Goal: Book appointment/travel/reservation

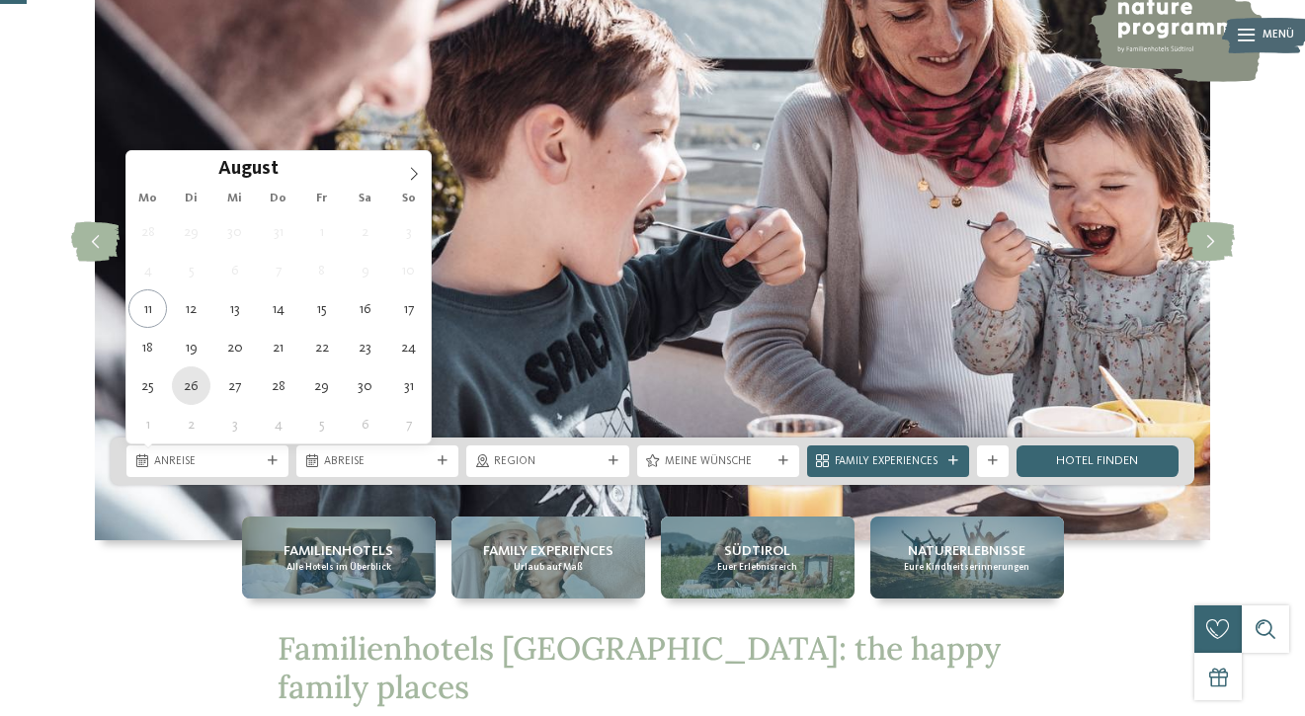
type div "26.08.2025"
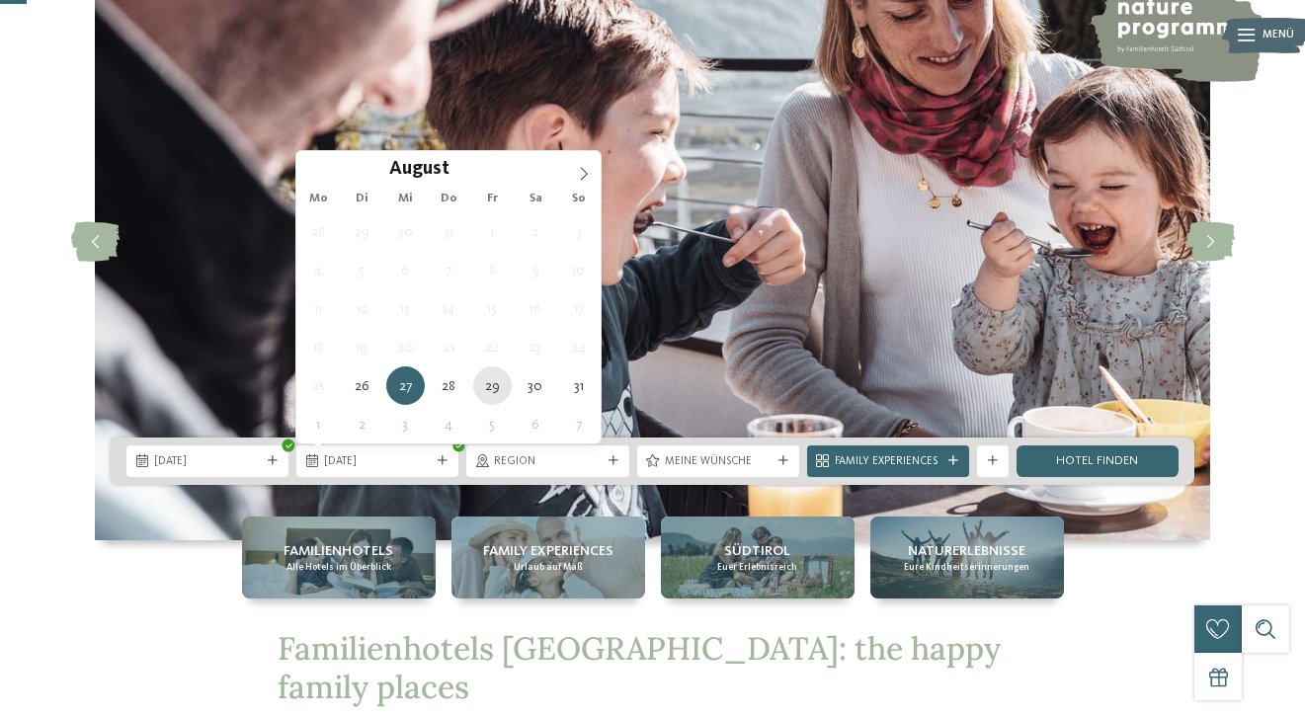
type div "29.08.2025"
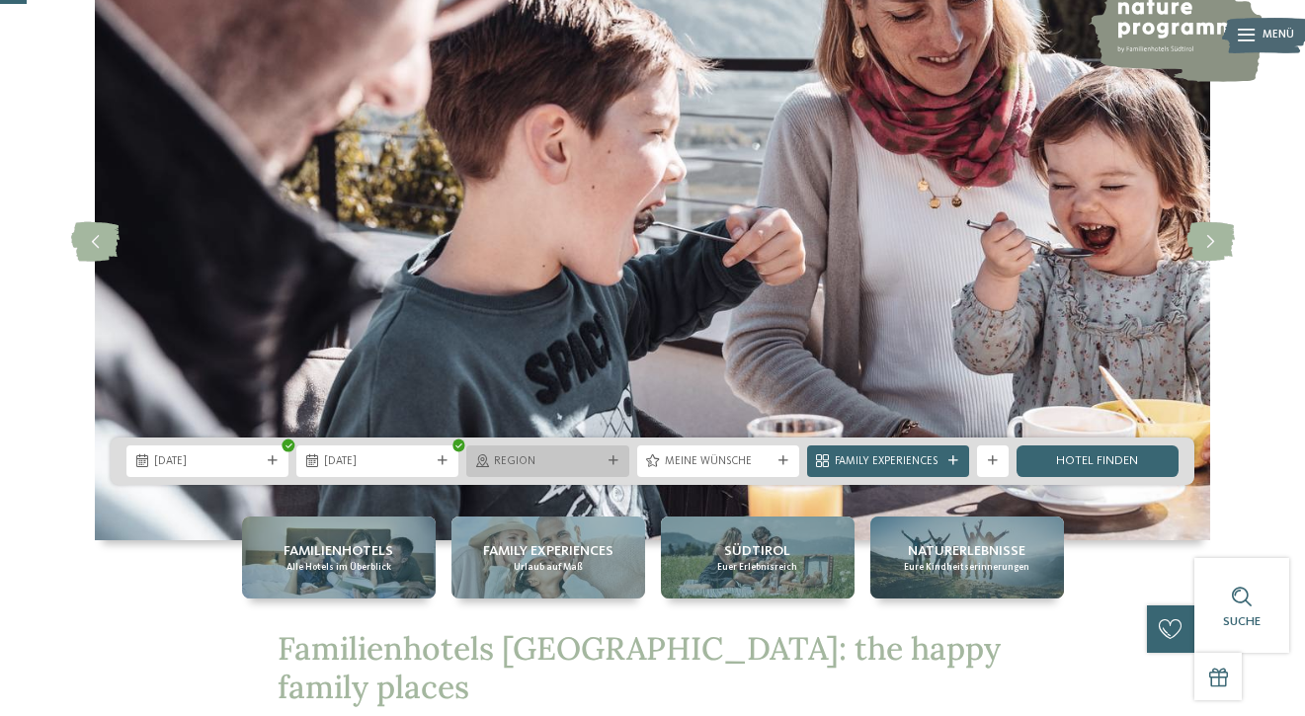
click at [619, 458] on div at bounding box center [614, 461] width 16 height 10
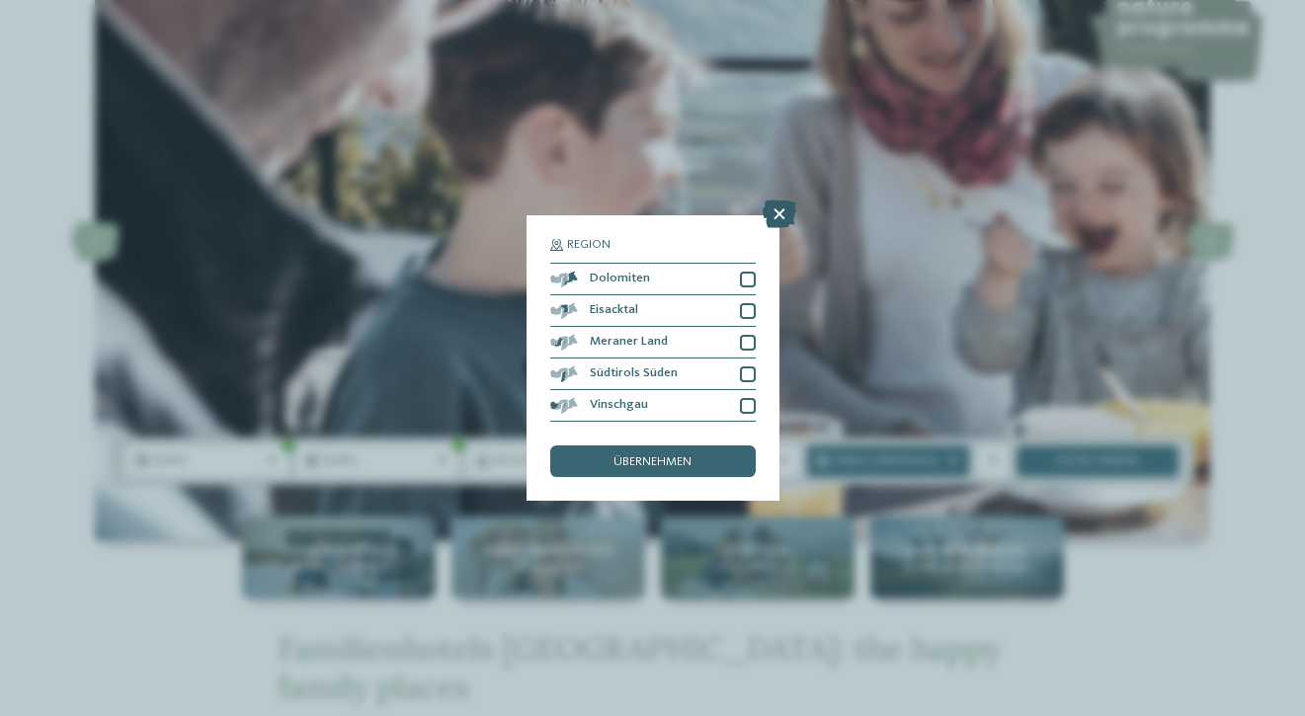
click at [789, 211] on icon at bounding box center [780, 215] width 34 height 28
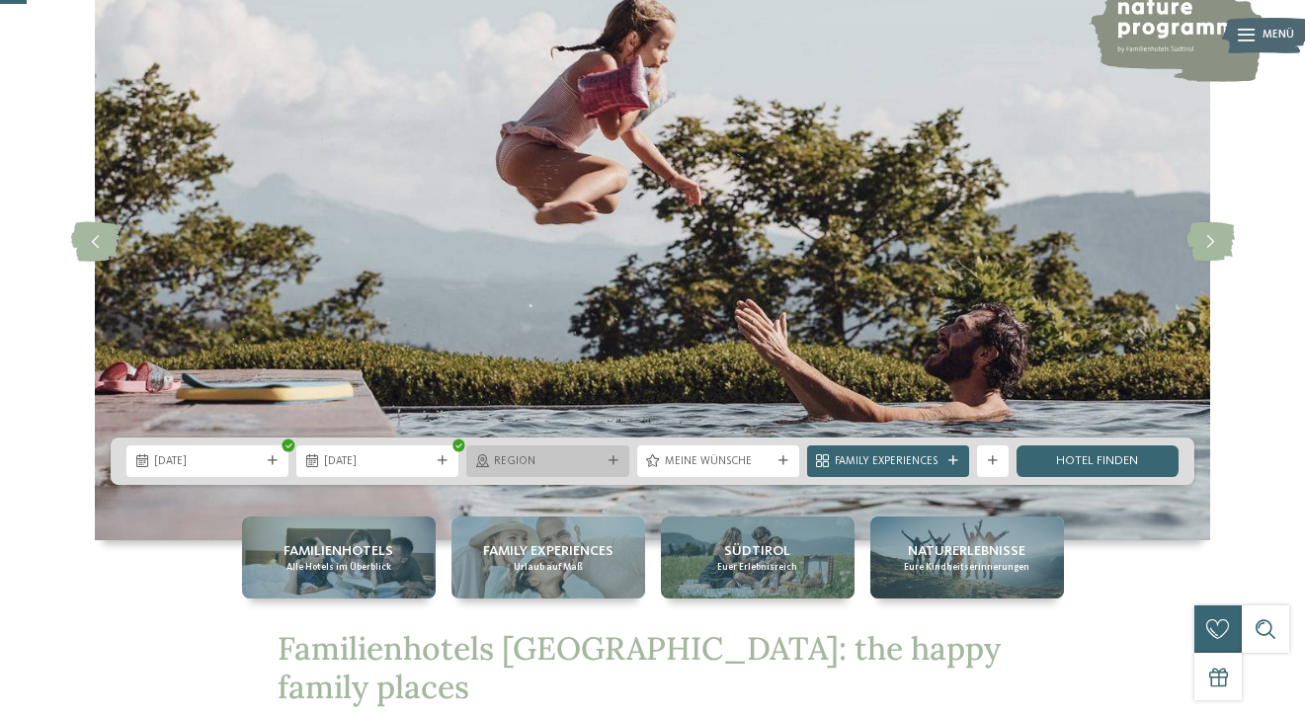
click at [582, 458] on span "Region" at bounding box center [547, 463] width 107 height 16
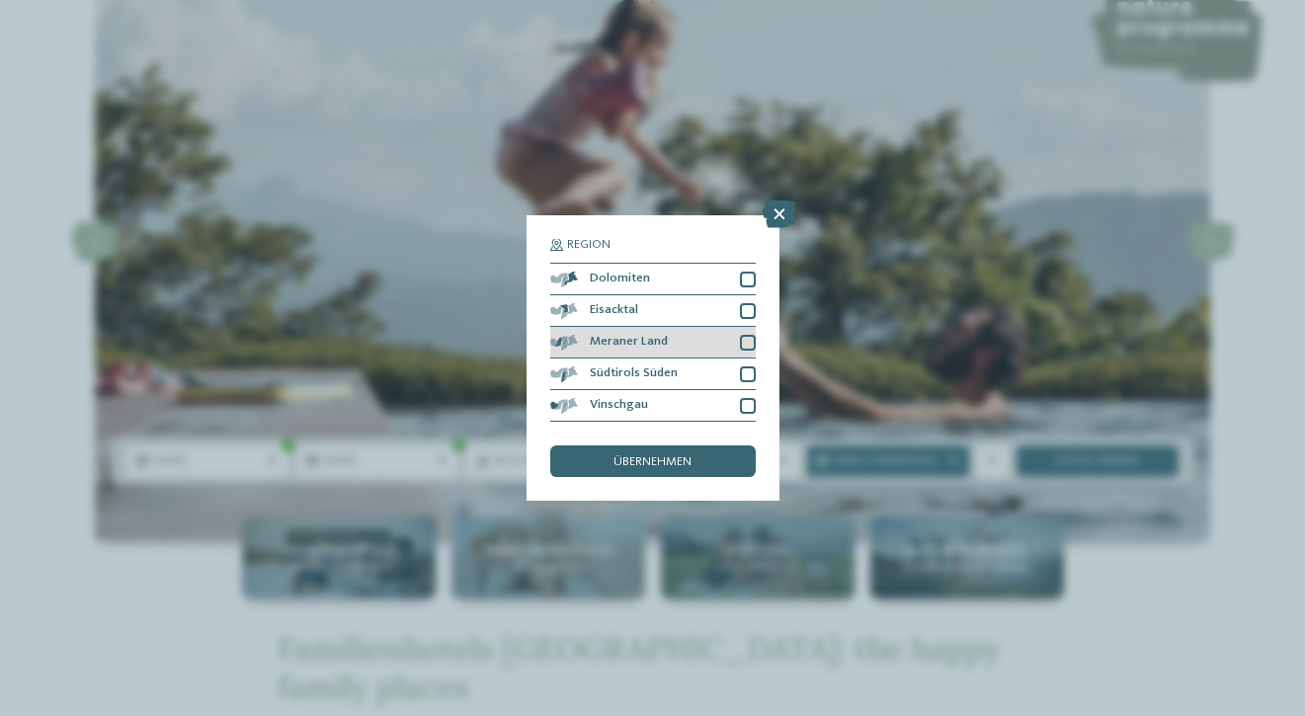
click at [728, 345] on div "Meraner Land" at bounding box center [653, 343] width 206 height 32
click at [725, 378] on div "Südtirols Süden" at bounding box center [653, 375] width 206 height 32
click at [746, 343] on icon at bounding box center [748, 343] width 10 height 10
click at [743, 376] on icon at bounding box center [748, 375] width 10 height 10
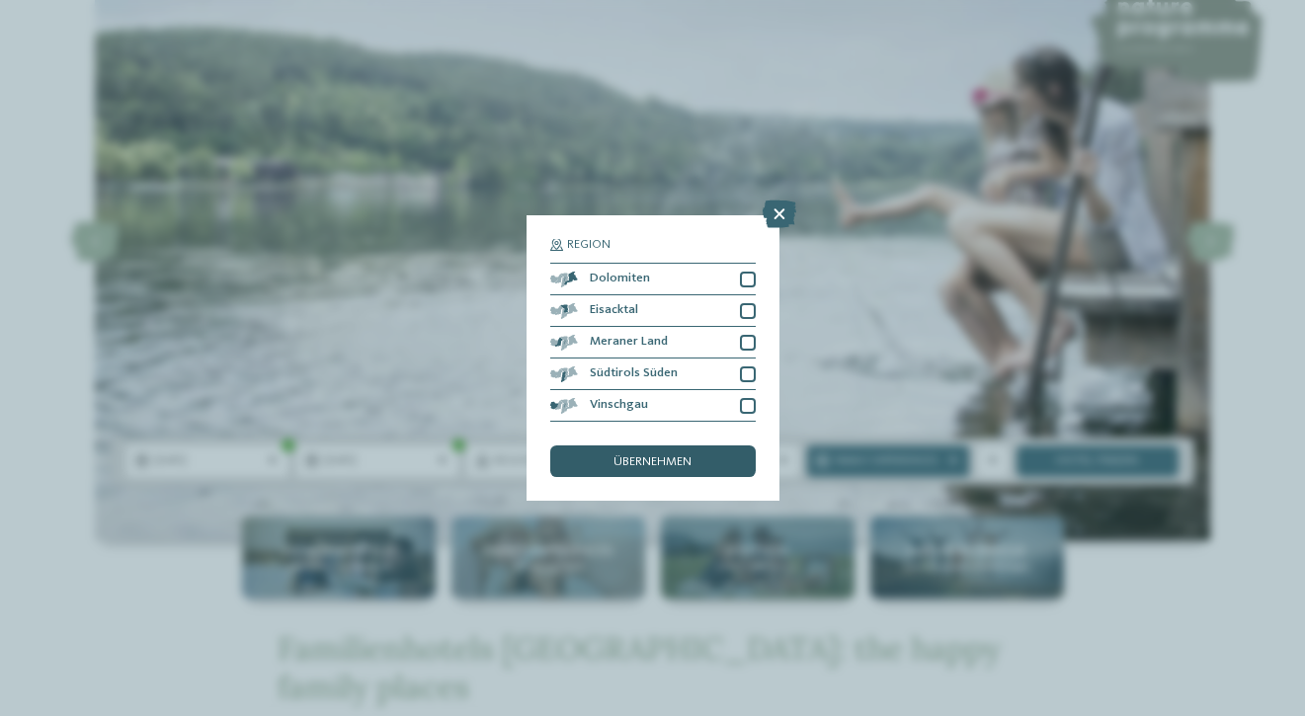
click at [697, 455] on div "übernehmen" at bounding box center [653, 462] width 206 height 32
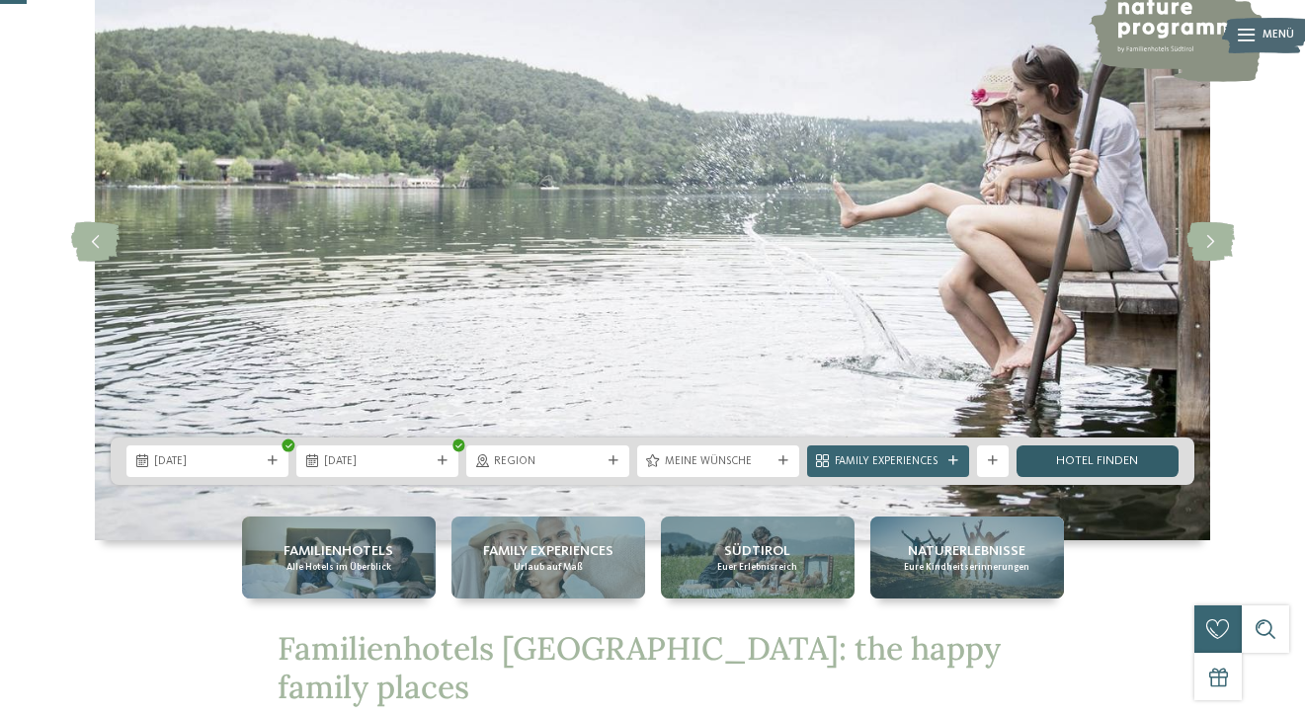
click at [1070, 463] on link "Hotel finden" at bounding box center [1098, 462] width 162 height 32
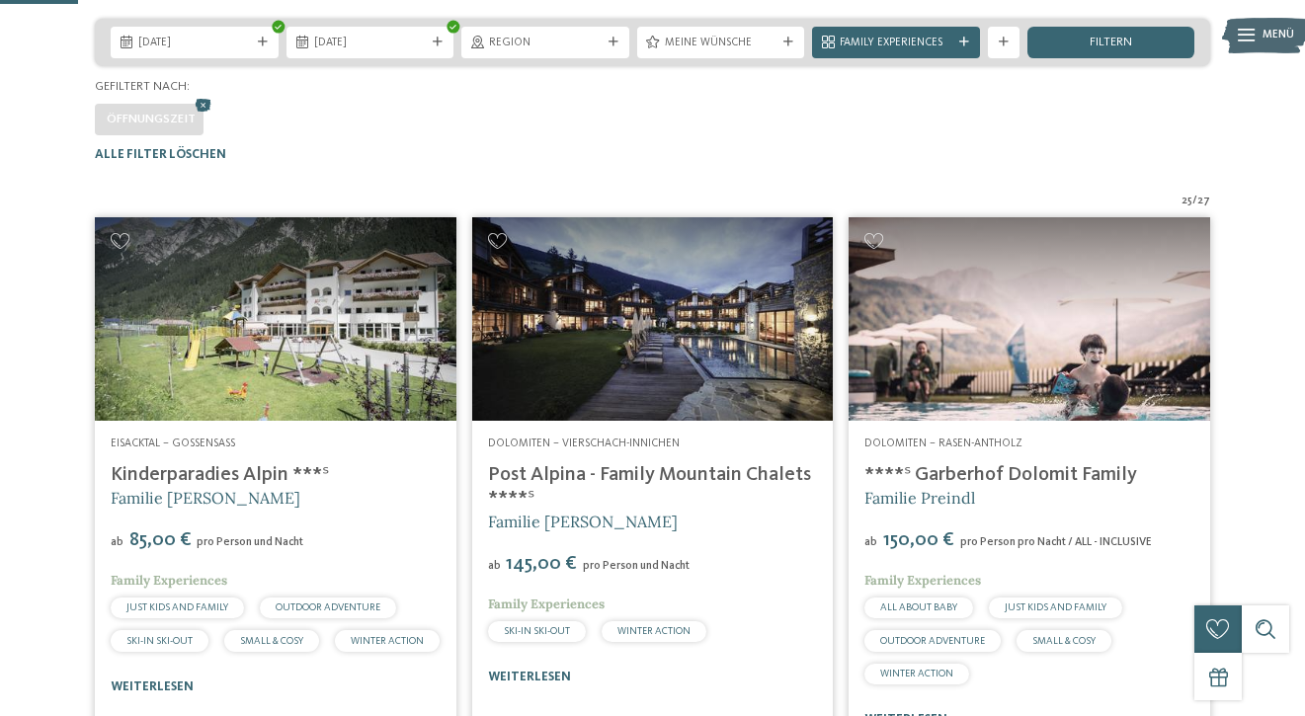
scroll to position [336, 0]
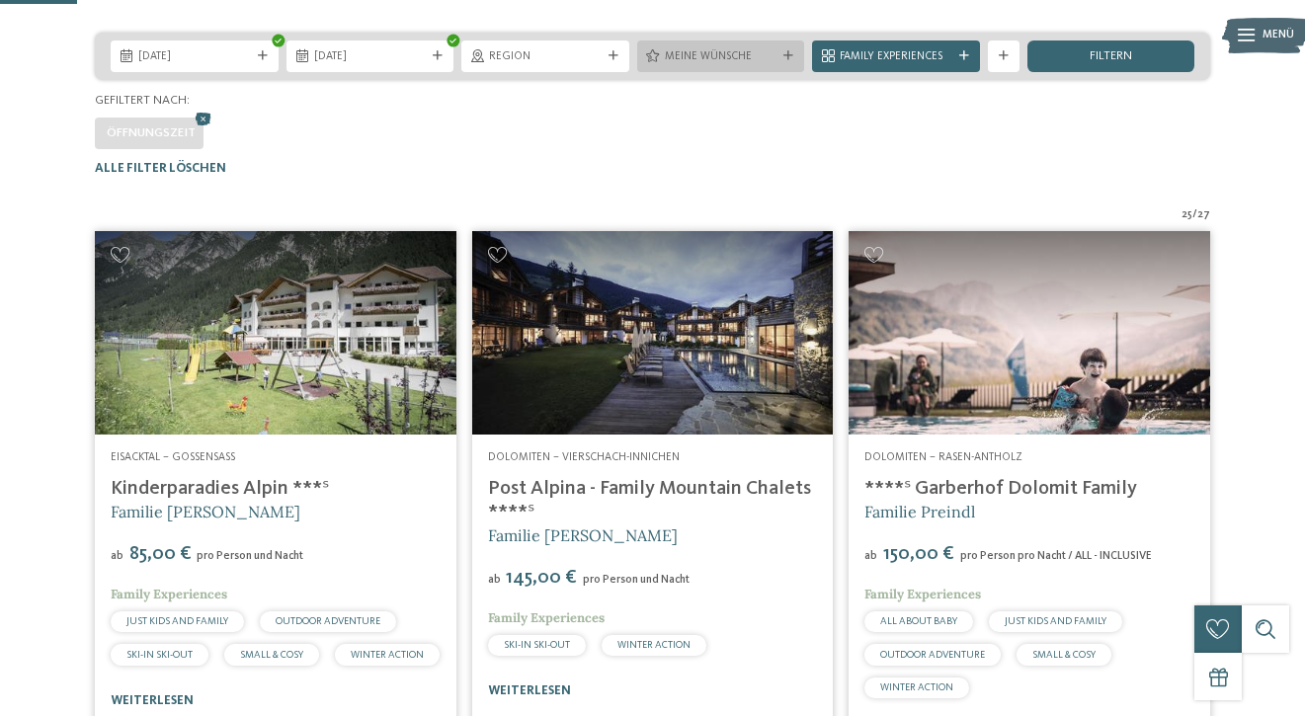
click at [793, 61] on div at bounding box center [789, 56] width 16 height 10
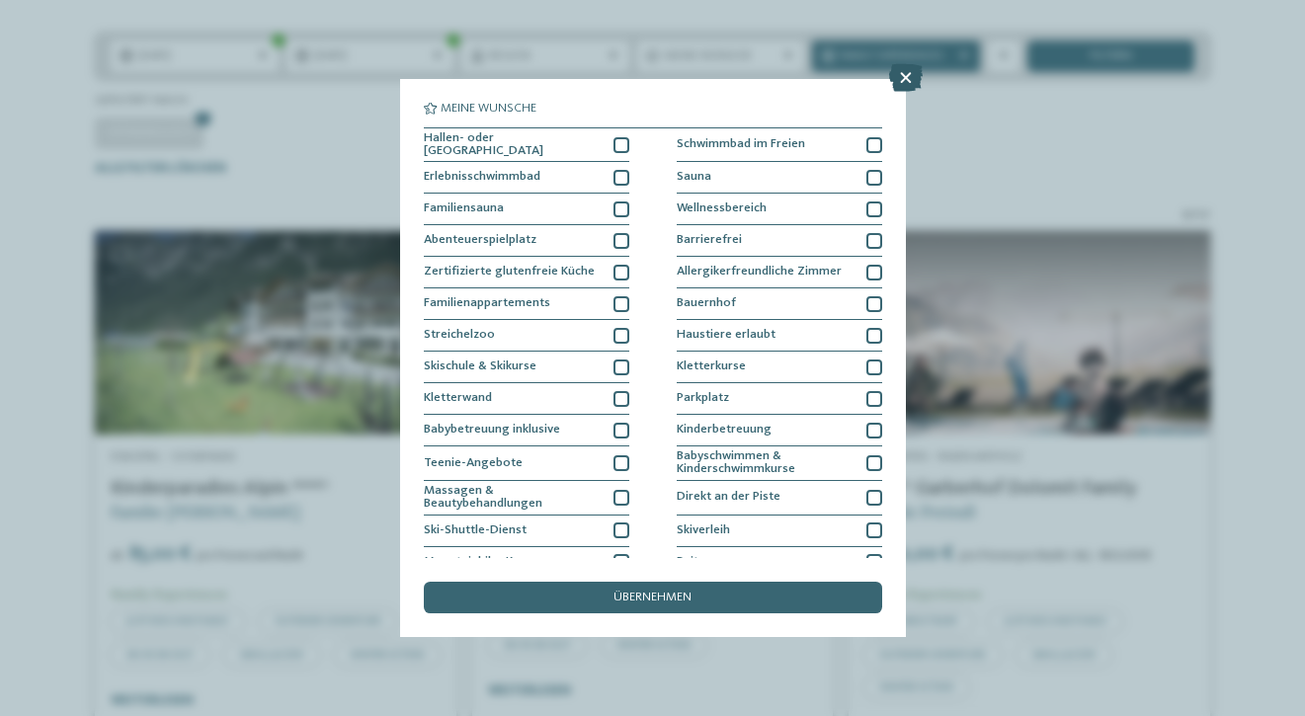
click at [896, 83] on icon at bounding box center [906, 78] width 34 height 28
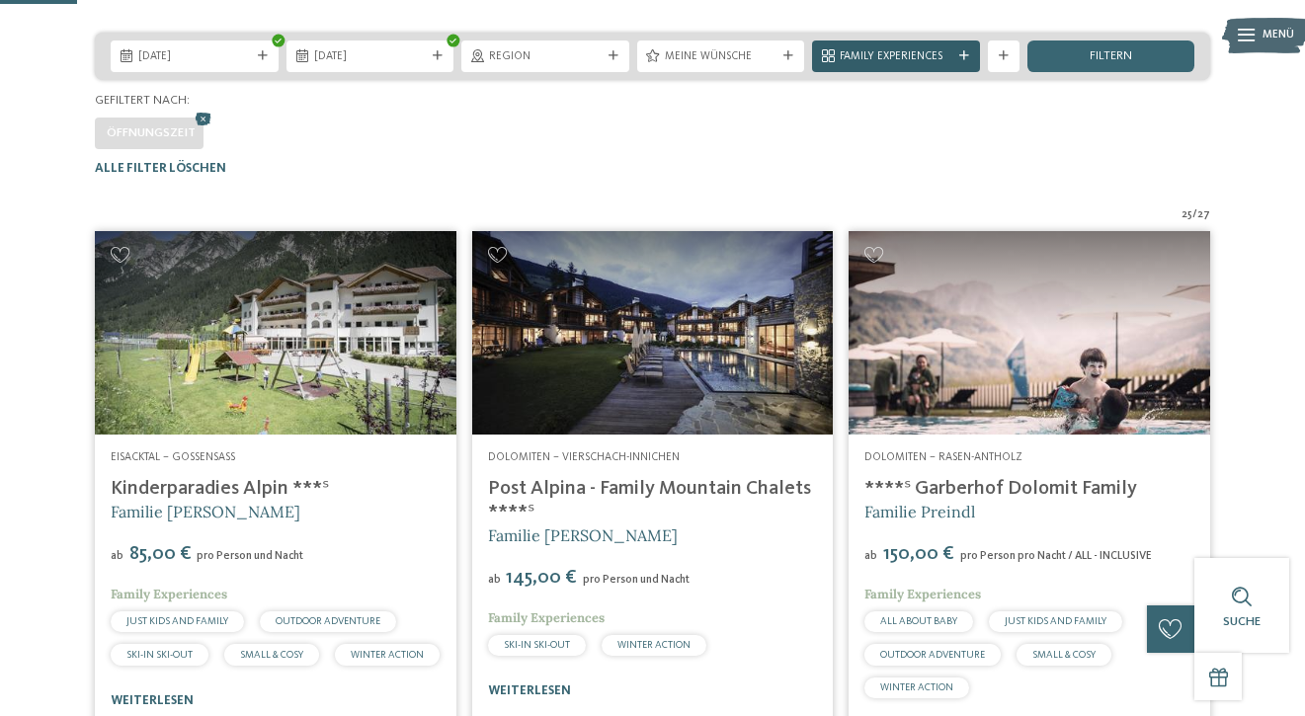
click at [914, 65] on span "Family Experiences" at bounding box center [896, 57] width 113 height 16
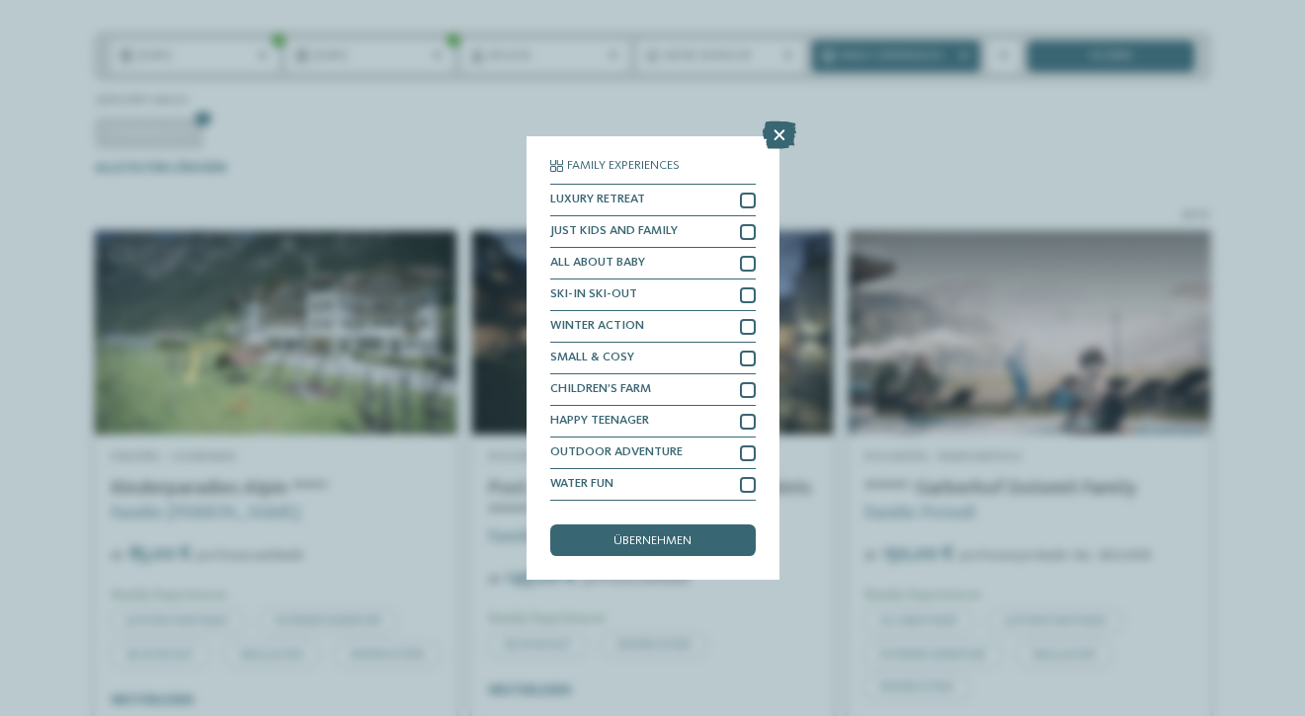
click at [915, 89] on div "Family Experiences LUXURY RETREAT JUST KIDS AND FAMILY" at bounding box center [652, 358] width 1305 height 716
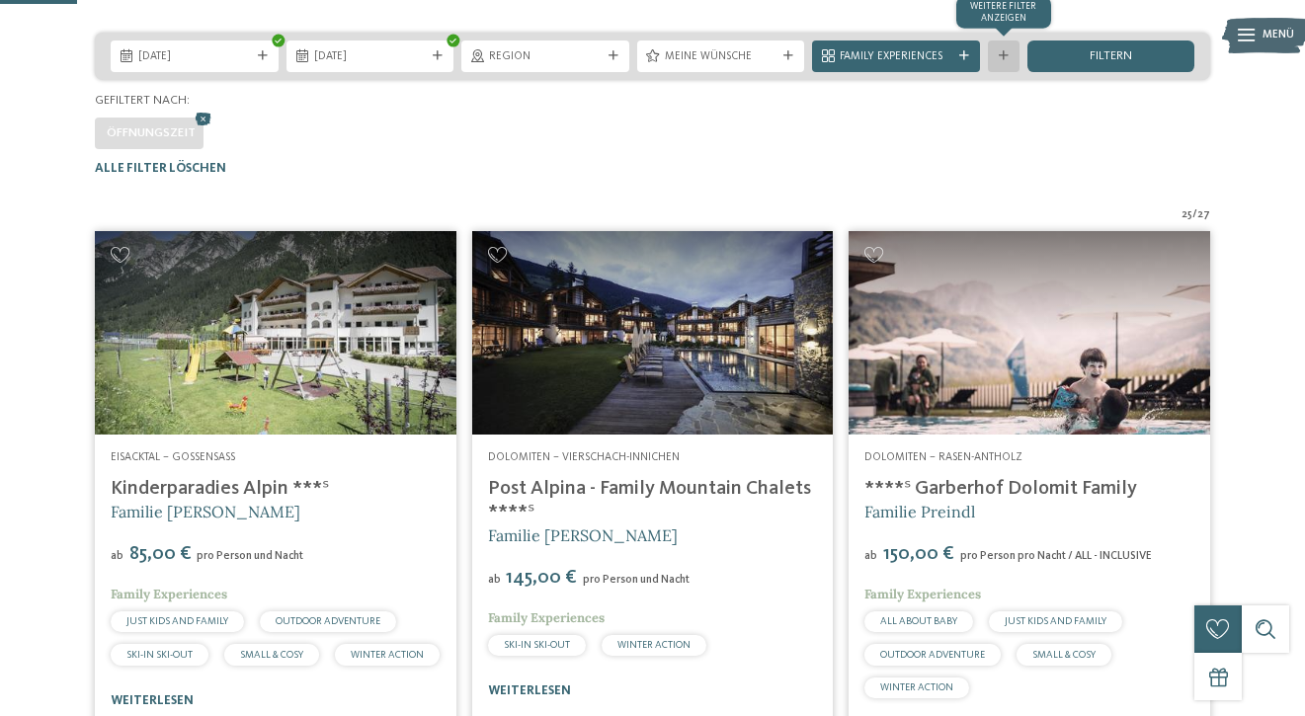
click at [1010, 72] on div "Weitere Filter anzeigen" at bounding box center [1004, 57] width 32 height 32
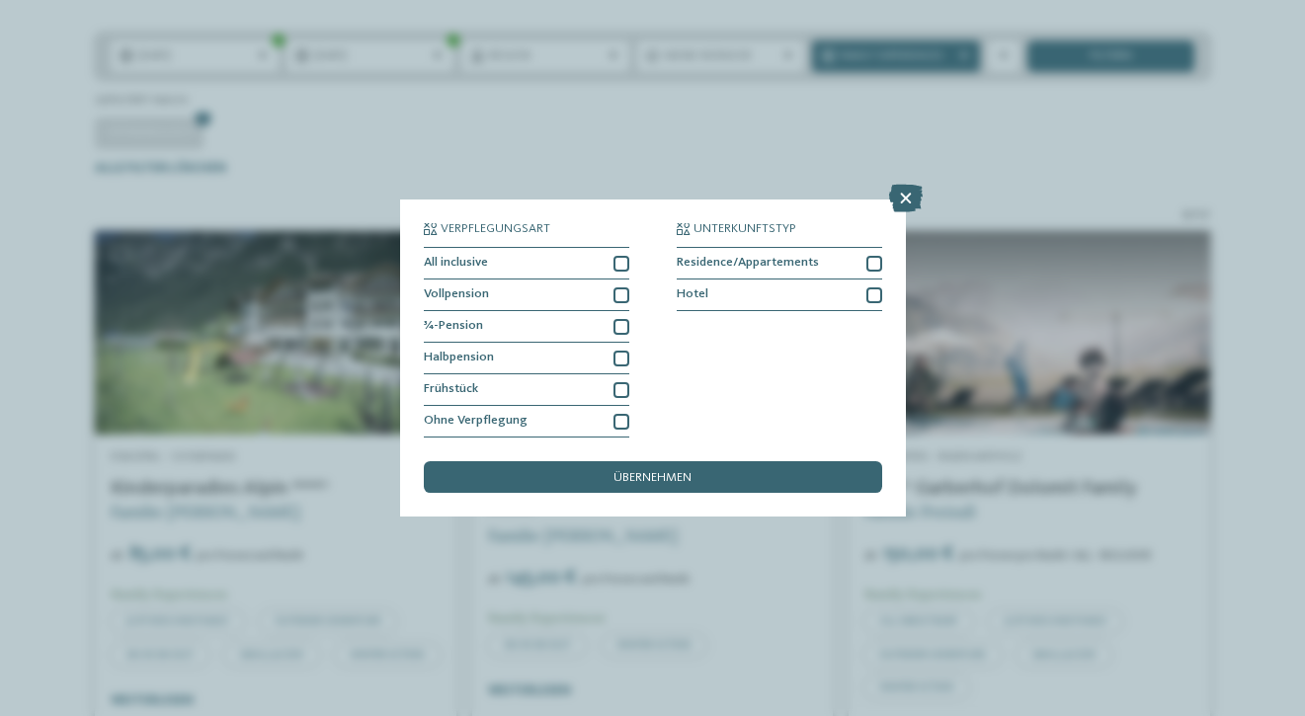
click at [1114, 103] on div "Verpflegungsart All inclusive Vollpension Hotel" at bounding box center [652, 358] width 1305 height 716
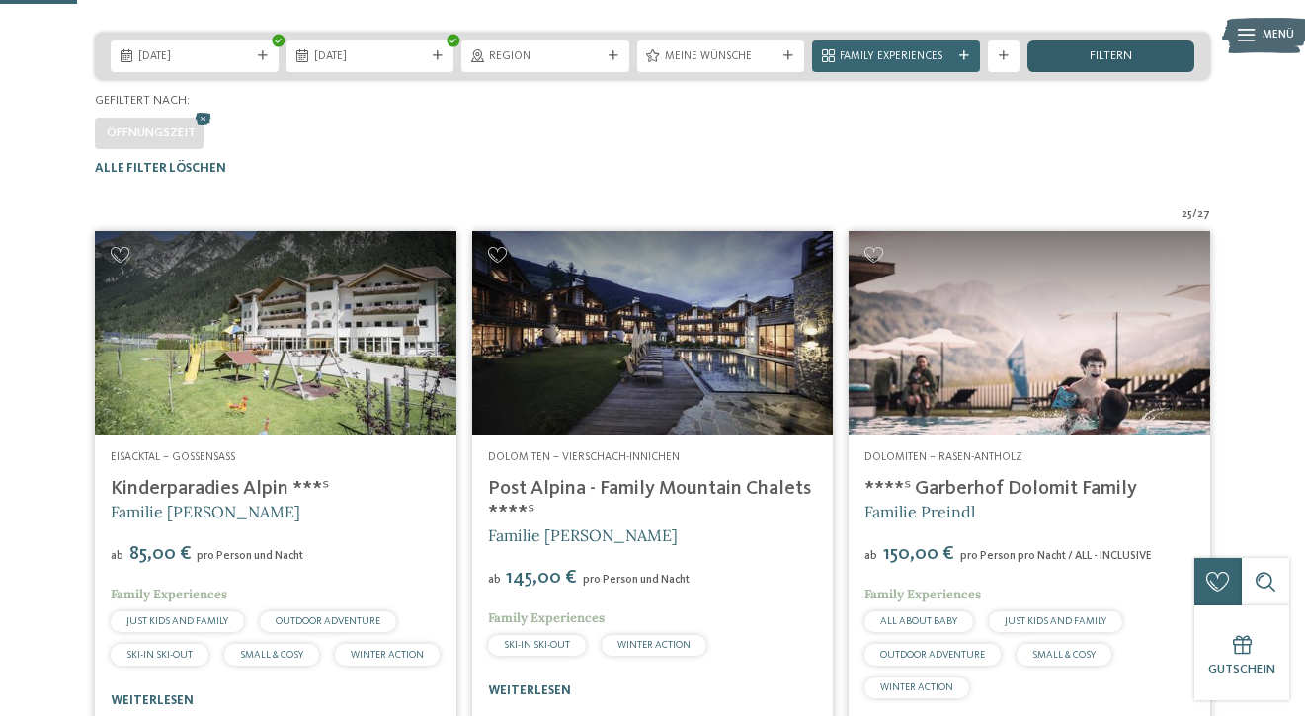
click at [1115, 63] on span "filtern" at bounding box center [1111, 56] width 42 height 13
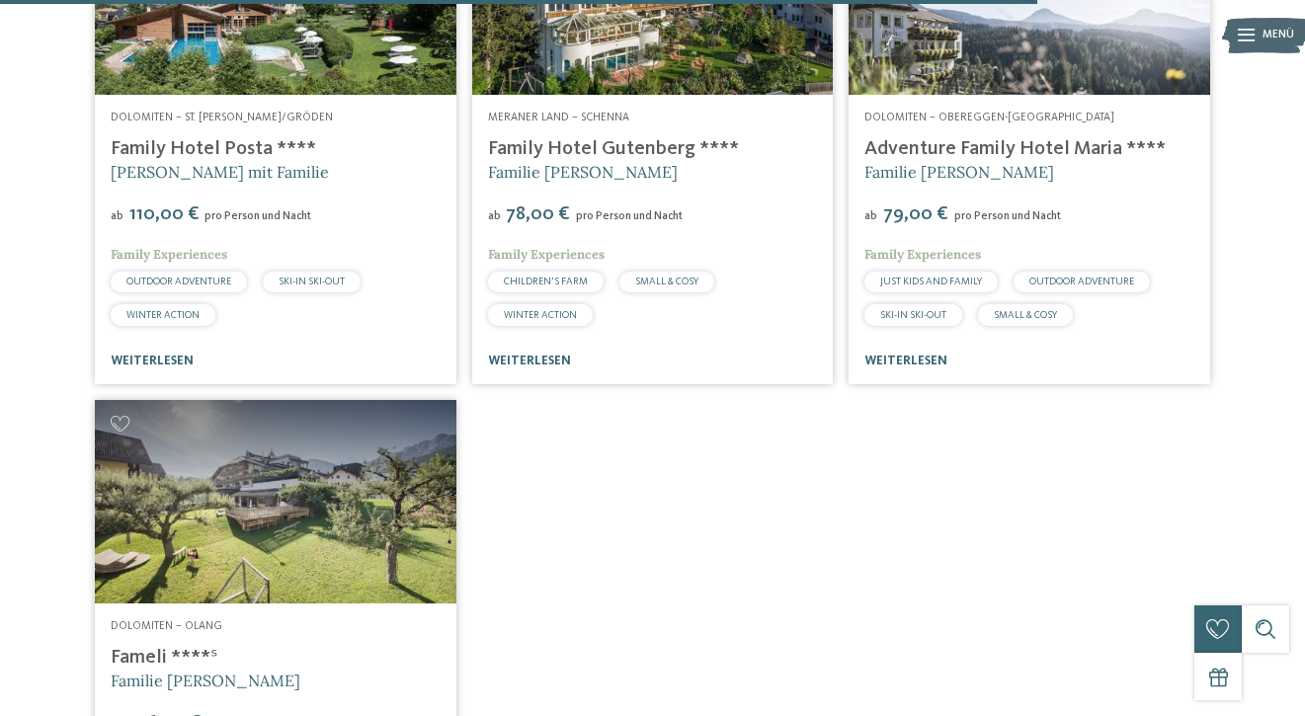
scroll to position [4533, 0]
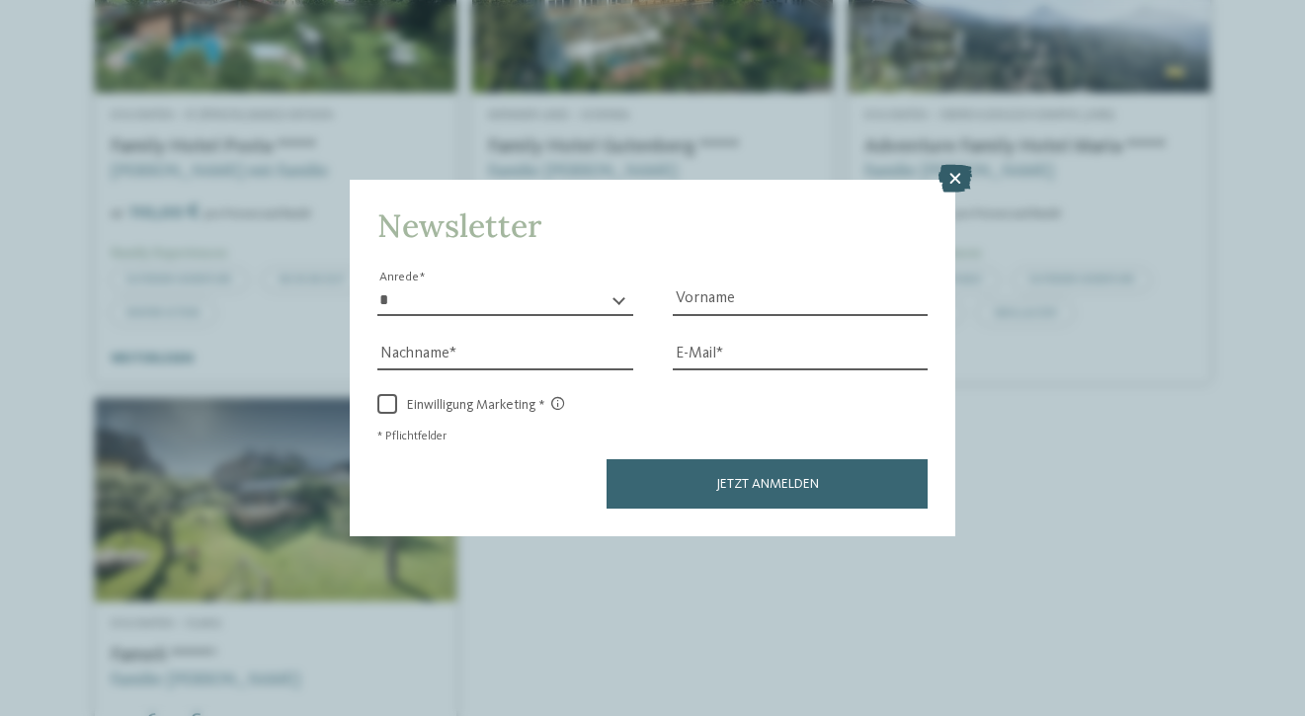
click at [953, 181] on icon at bounding box center [956, 179] width 34 height 28
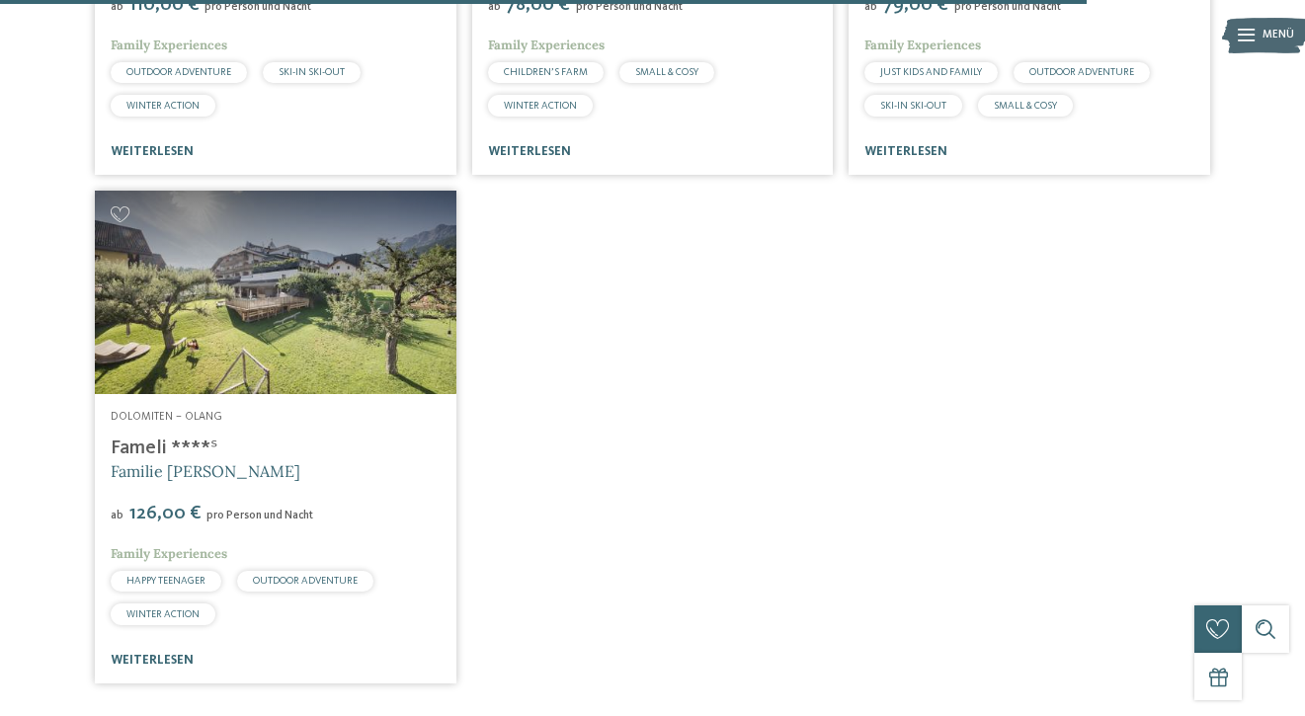
scroll to position [4742, 0]
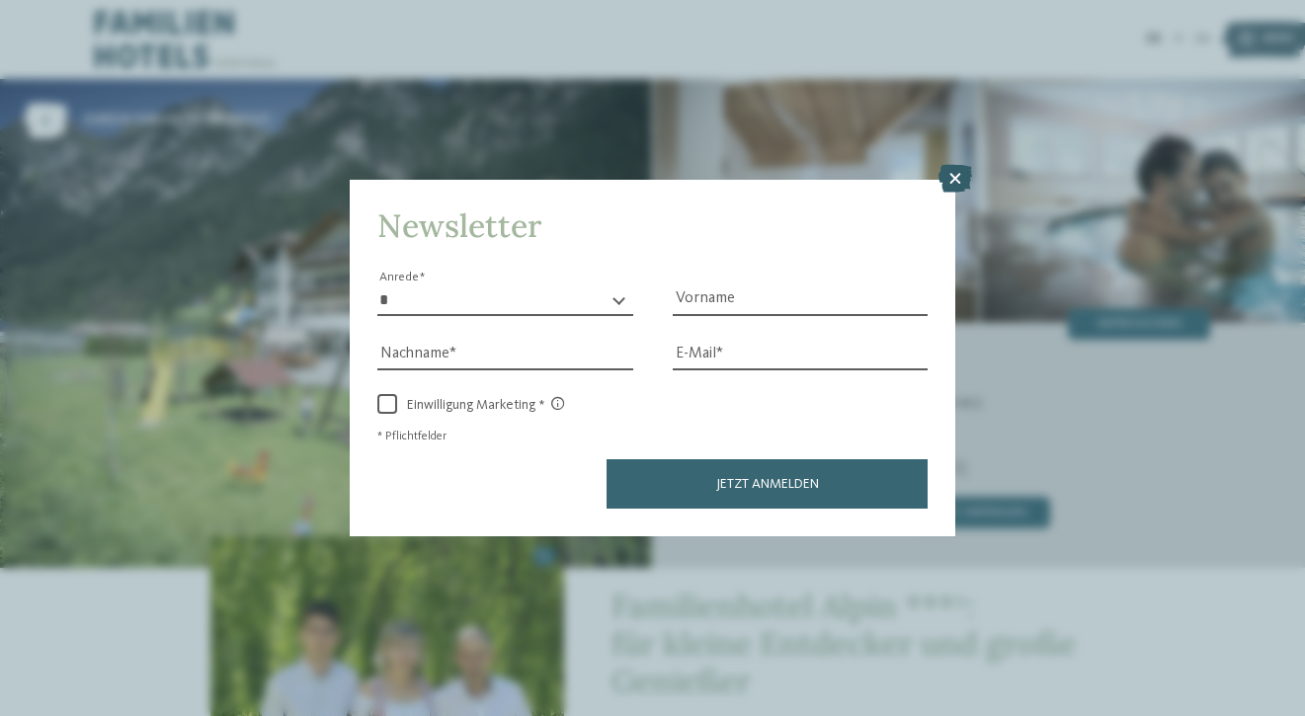
click at [952, 187] on icon at bounding box center [956, 179] width 34 height 28
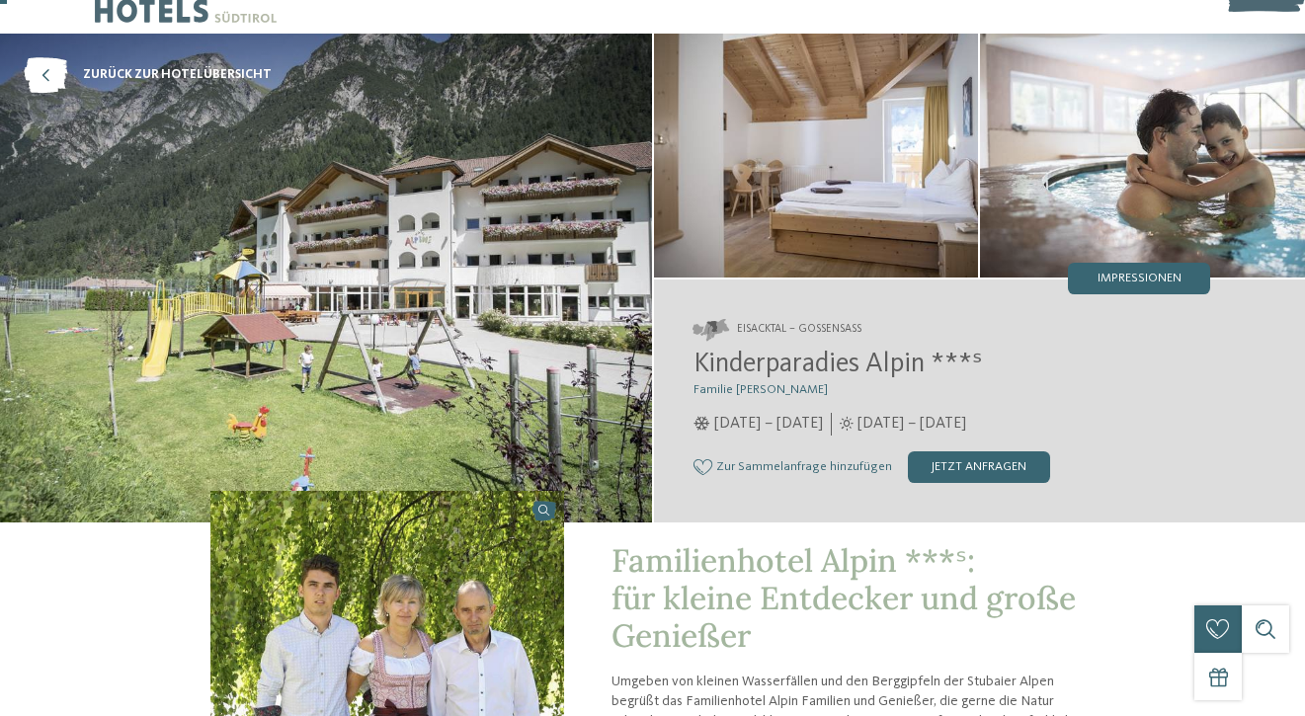
scroll to position [54, 0]
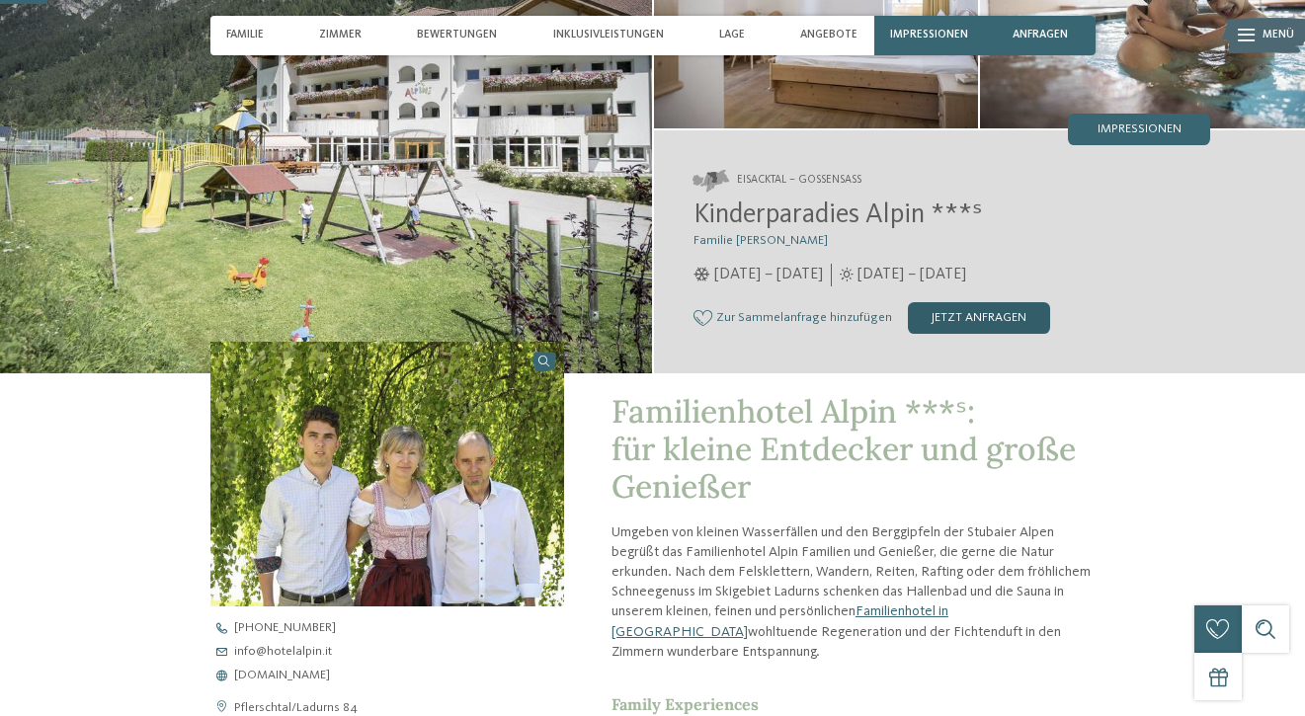
click at [973, 308] on div "jetzt anfragen" at bounding box center [979, 318] width 142 height 32
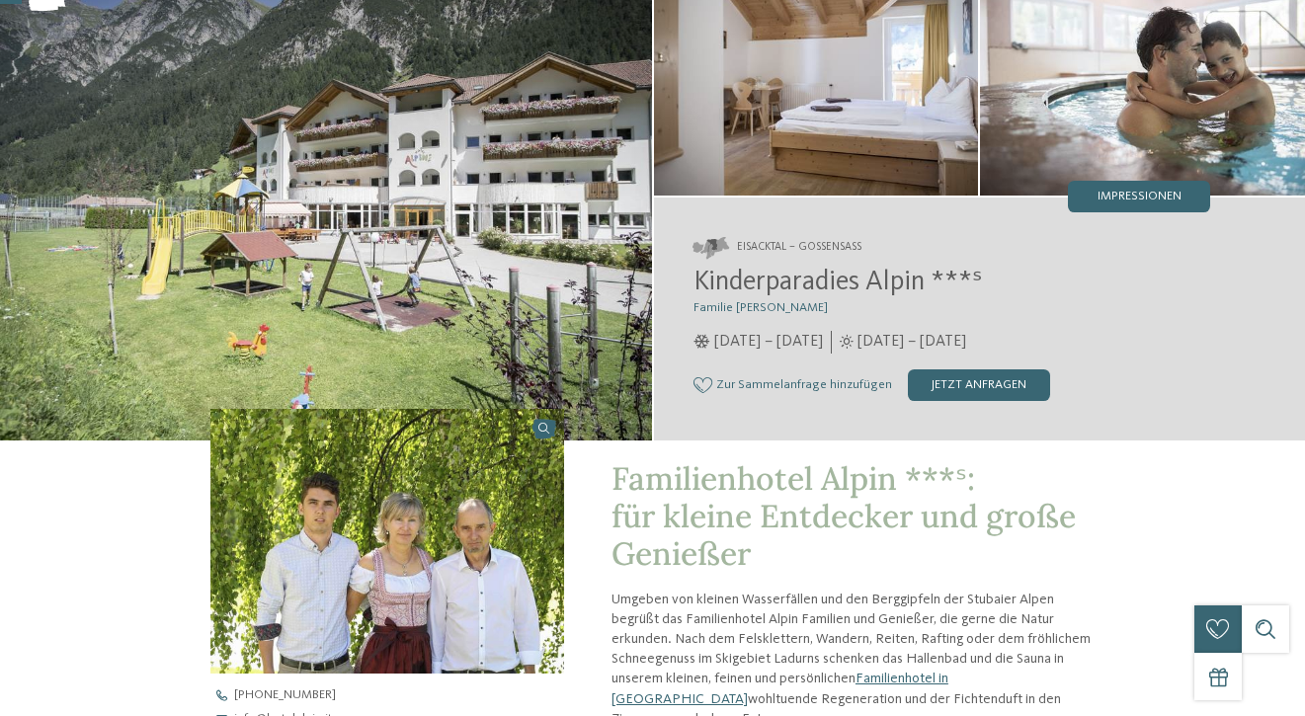
scroll to position [0, 0]
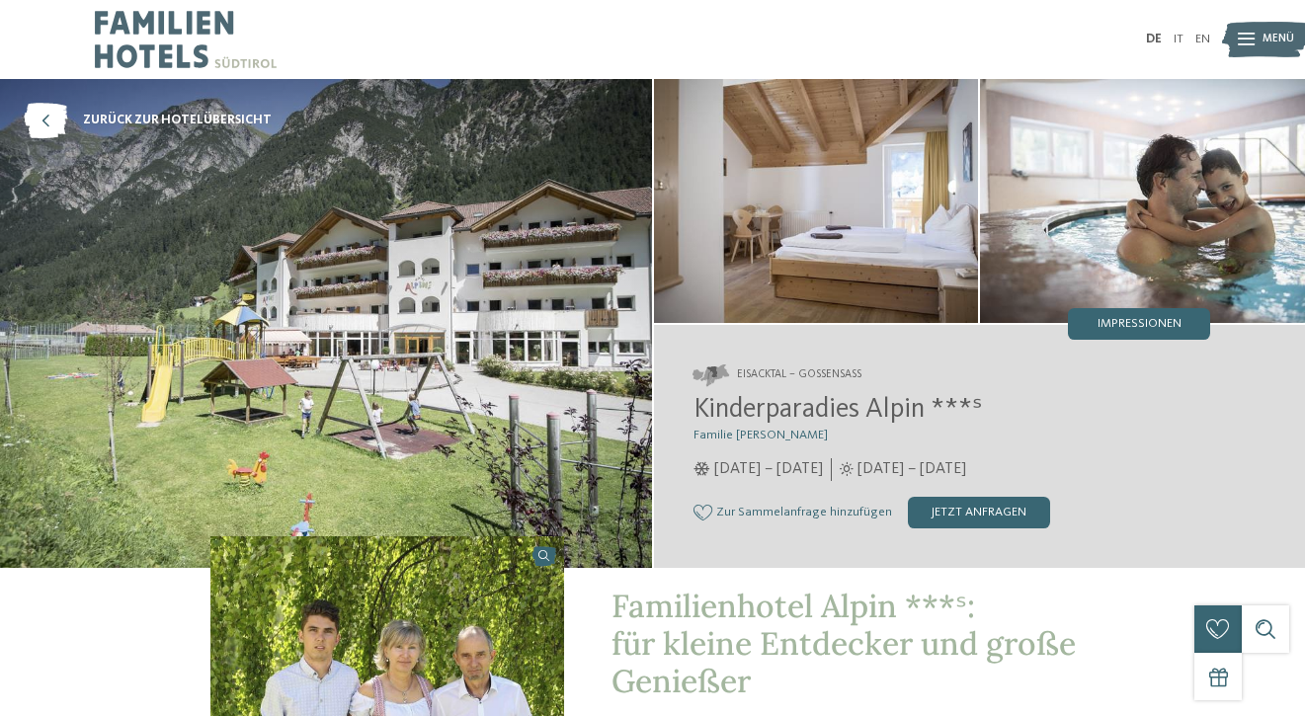
click at [804, 510] on span "Zur Sammelanfrage hinzufügen" at bounding box center [804, 513] width 176 height 14
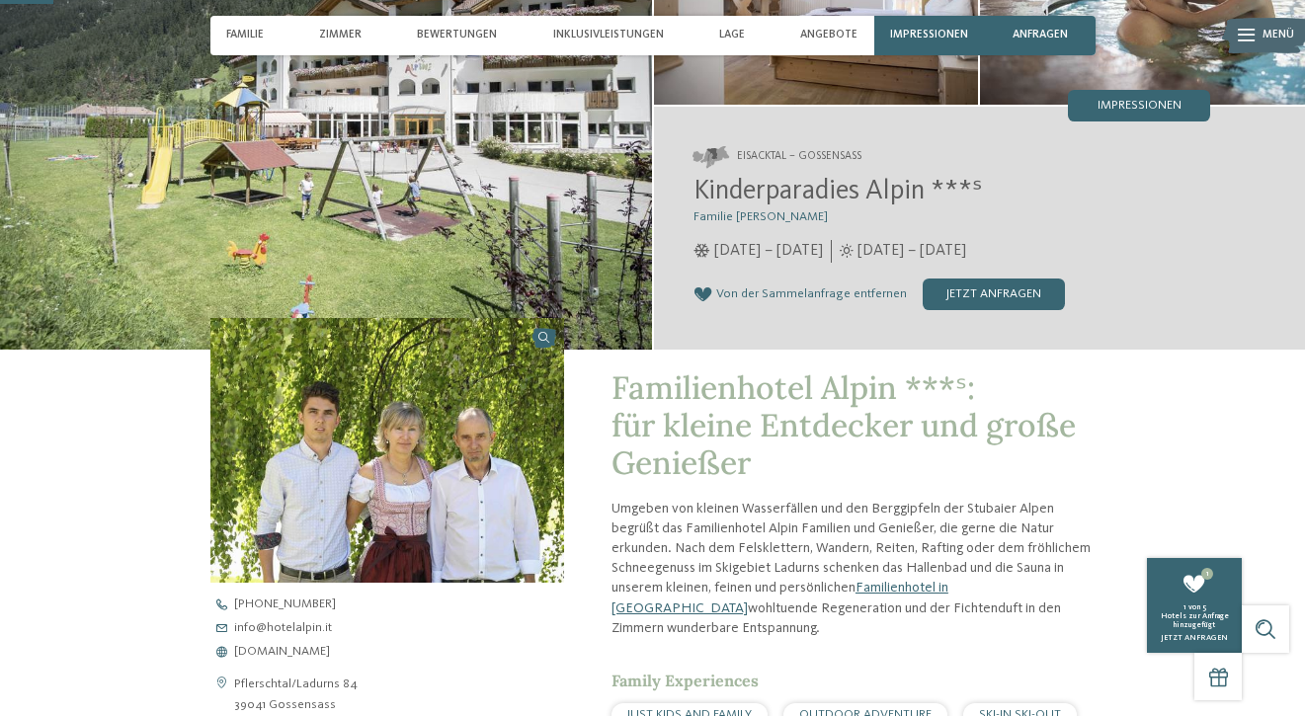
scroll to position [203, 0]
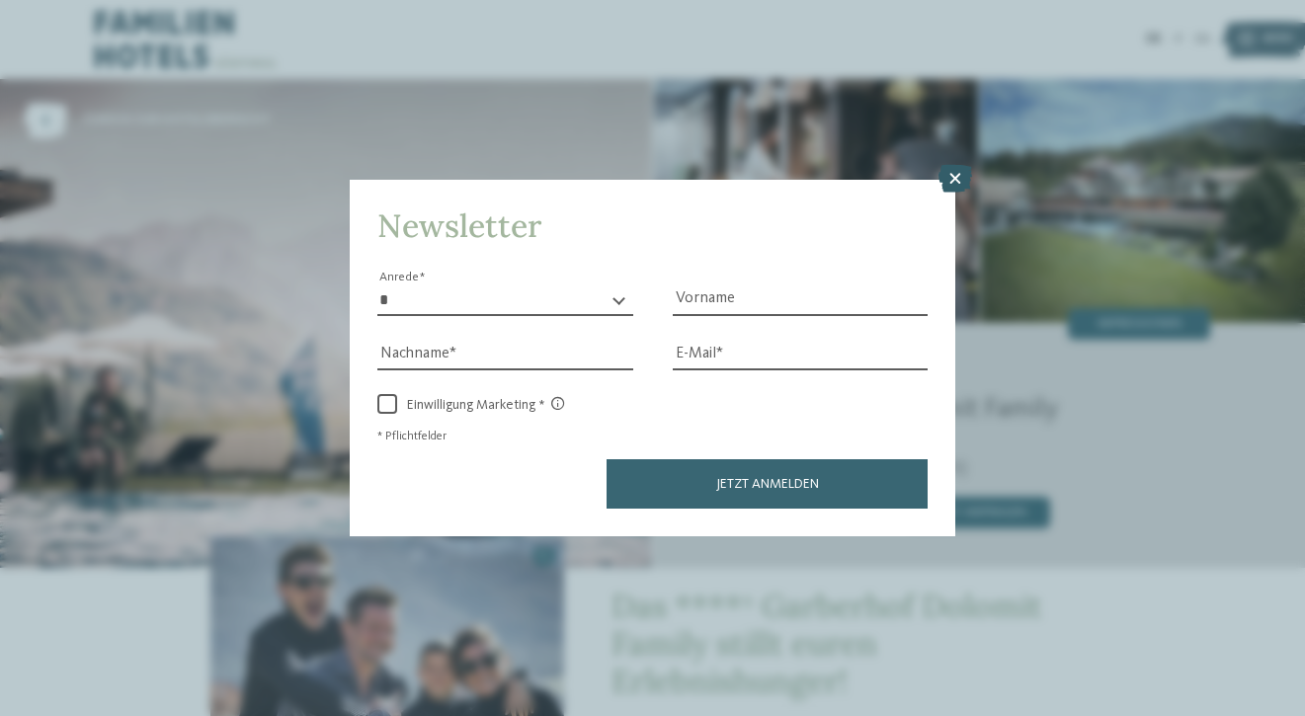
click at [963, 184] on icon at bounding box center [956, 179] width 34 height 28
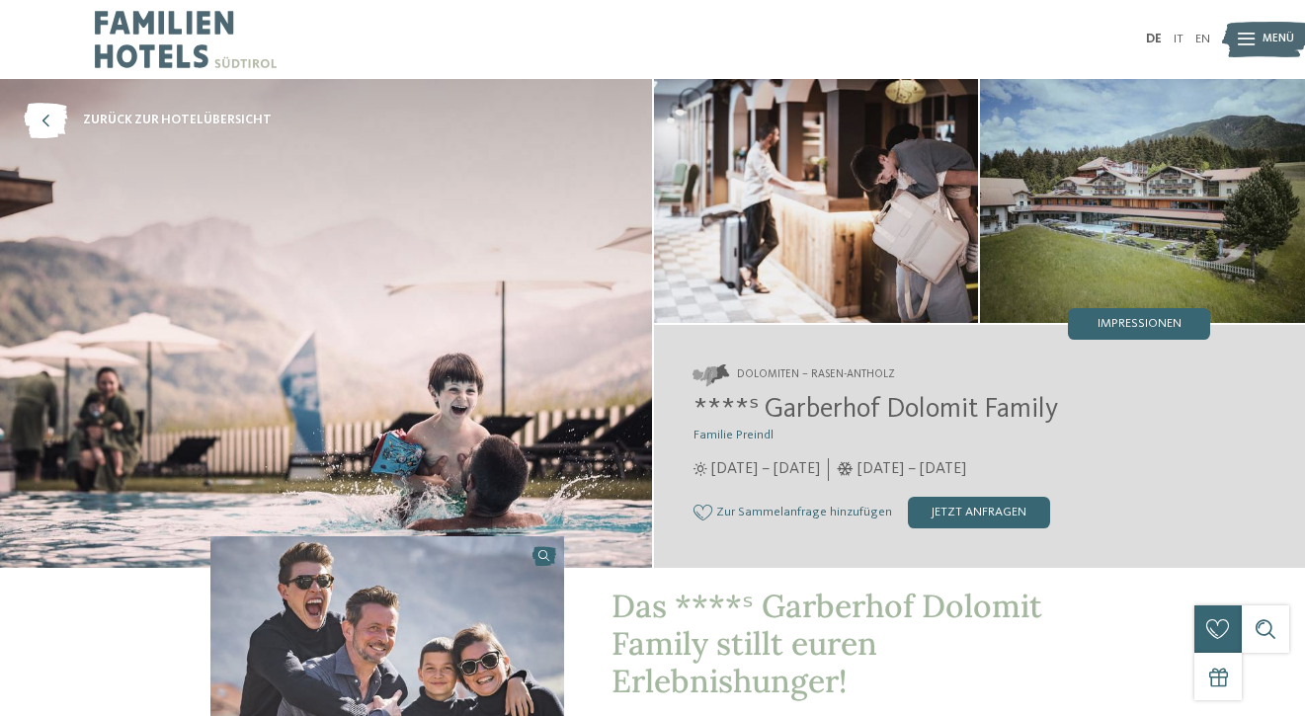
click at [782, 502] on div "Zur Sammelanfrage hinzufügen Von der Sammelanfrage entfernen jetzt anfragen" at bounding box center [953, 513] width 518 height 32
click at [770, 511] on span "Zur Sammelanfrage hinzufügen" at bounding box center [804, 513] width 176 height 14
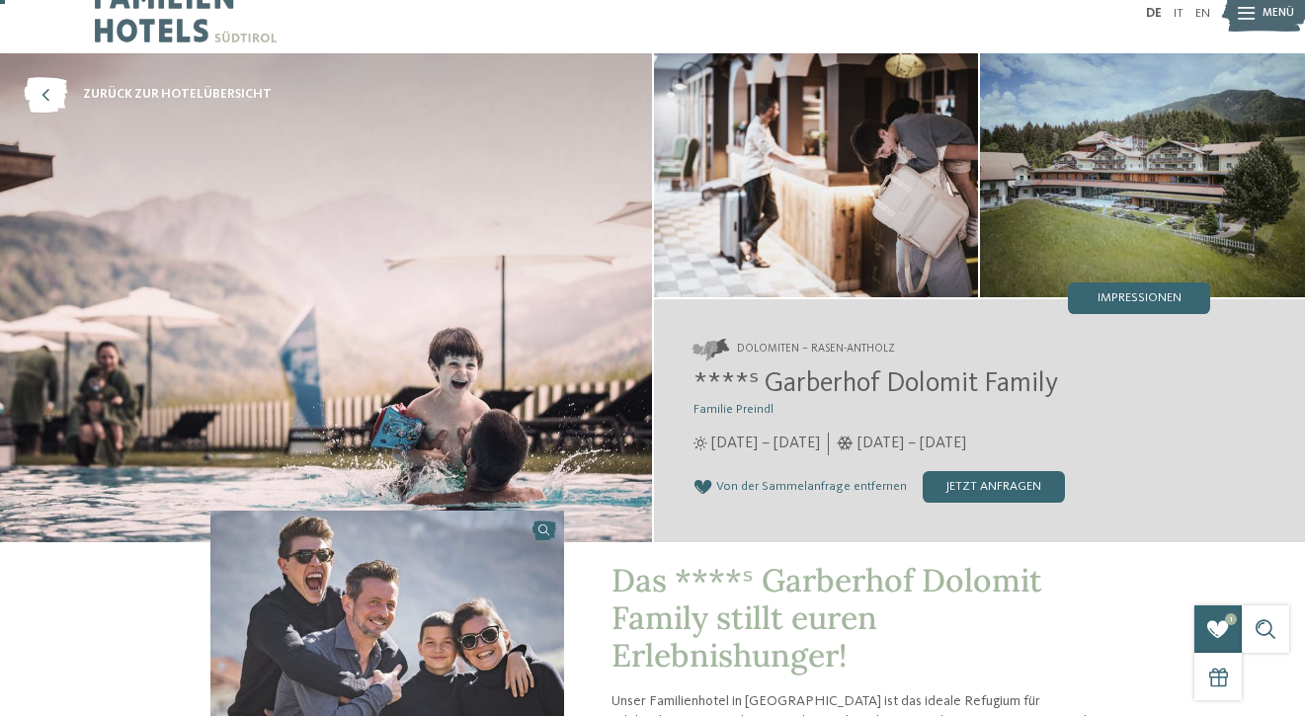
scroll to position [29, 0]
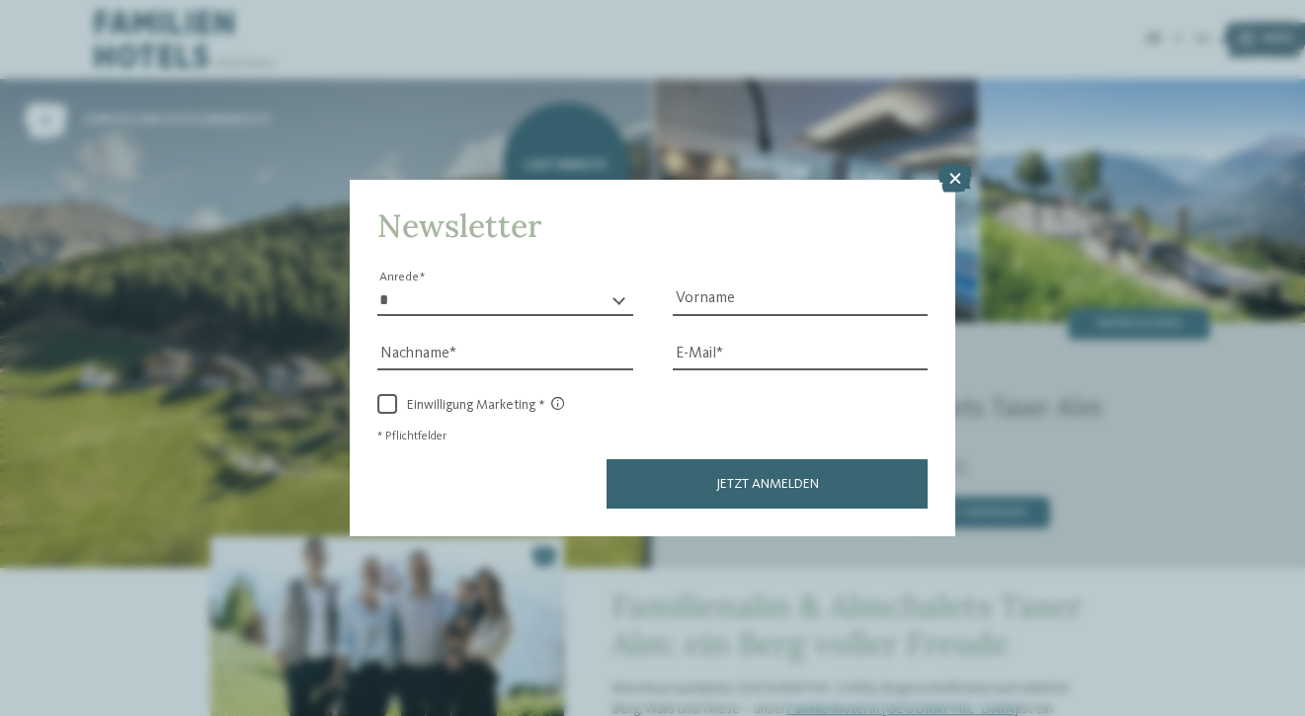
click at [953, 184] on icon at bounding box center [956, 179] width 34 height 28
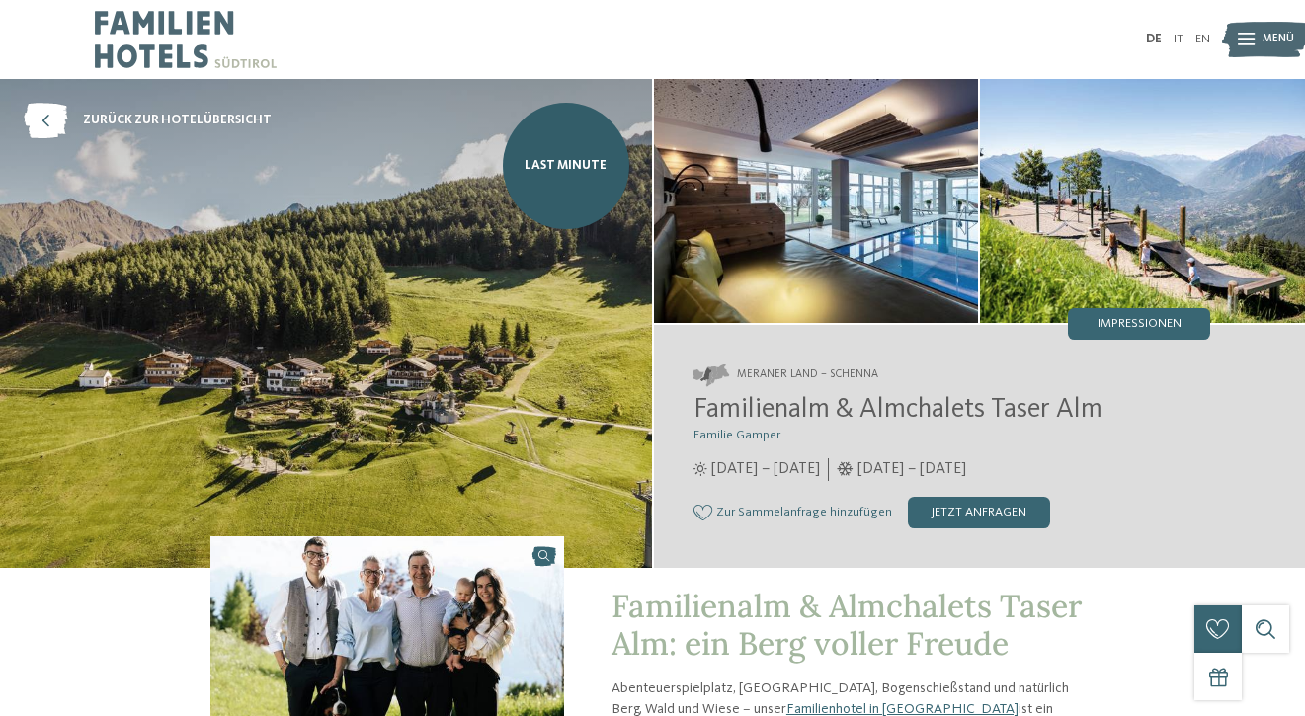
click at [858, 509] on span "Zur Sammelanfrage hinzufügen" at bounding box center [804, 513] width 176 height 14
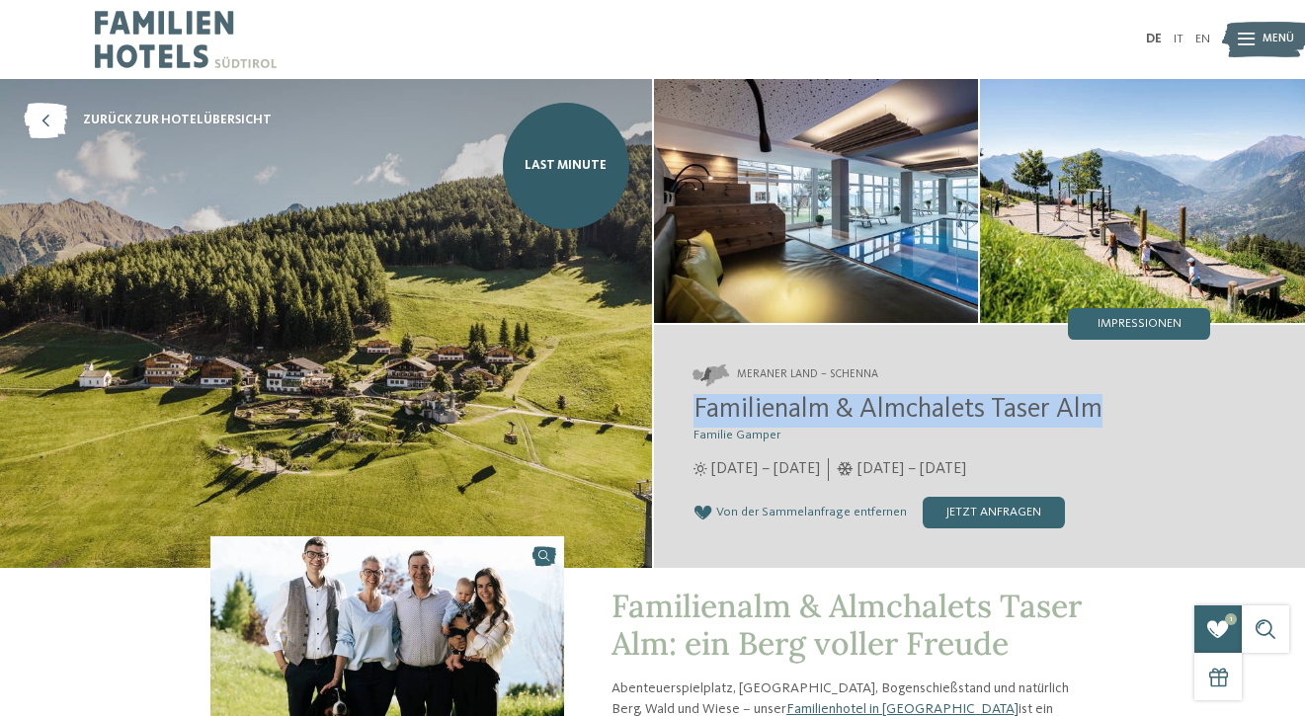
drag, startPoint x: 1113, startPoint y: 408, endPoint x: 668, endPoint y: 401, distance: 444.7
click at [668, 401] on div "Meraner Land – Schenna Familienalm & Almchalets Taser Alm Familie Gamper 12.04.…" at bounding box center [980, 446] width 652 height 243
copy span "Familienalm & Almchalets Taser Alm"
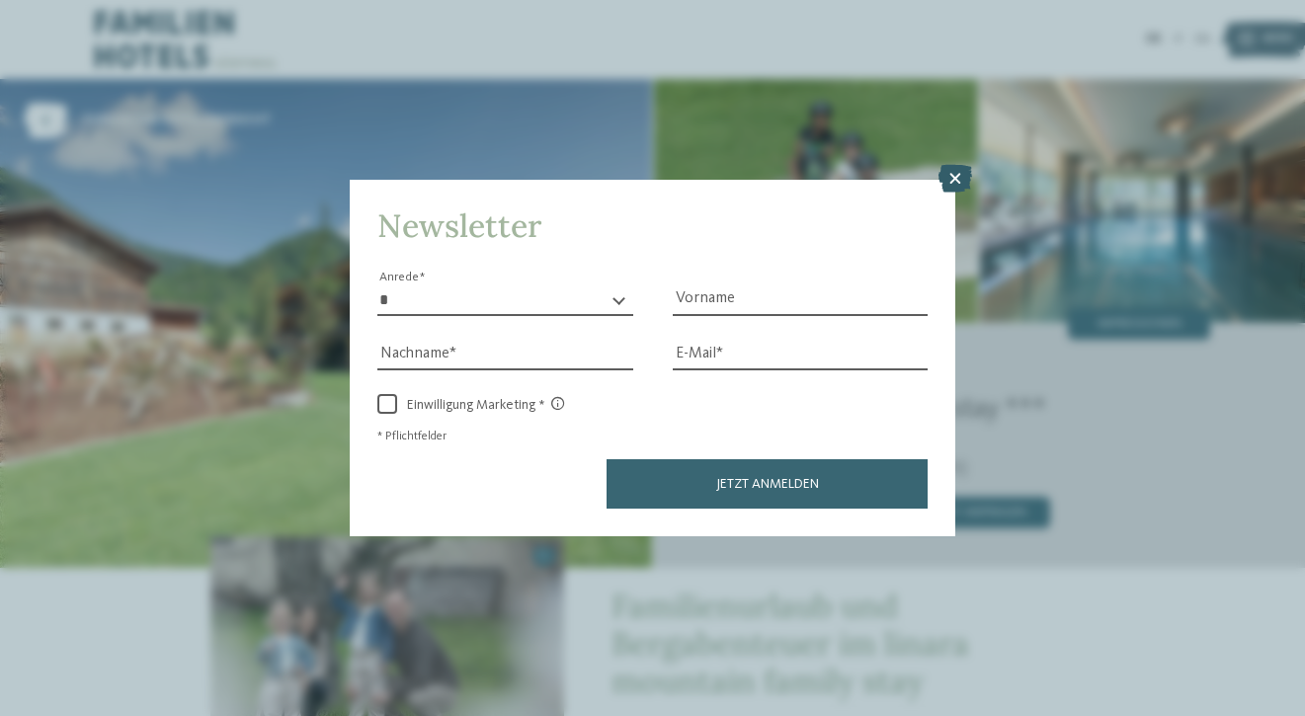
click at [960, 187] on icon at bounding box center [956, 179] width 34 height 28
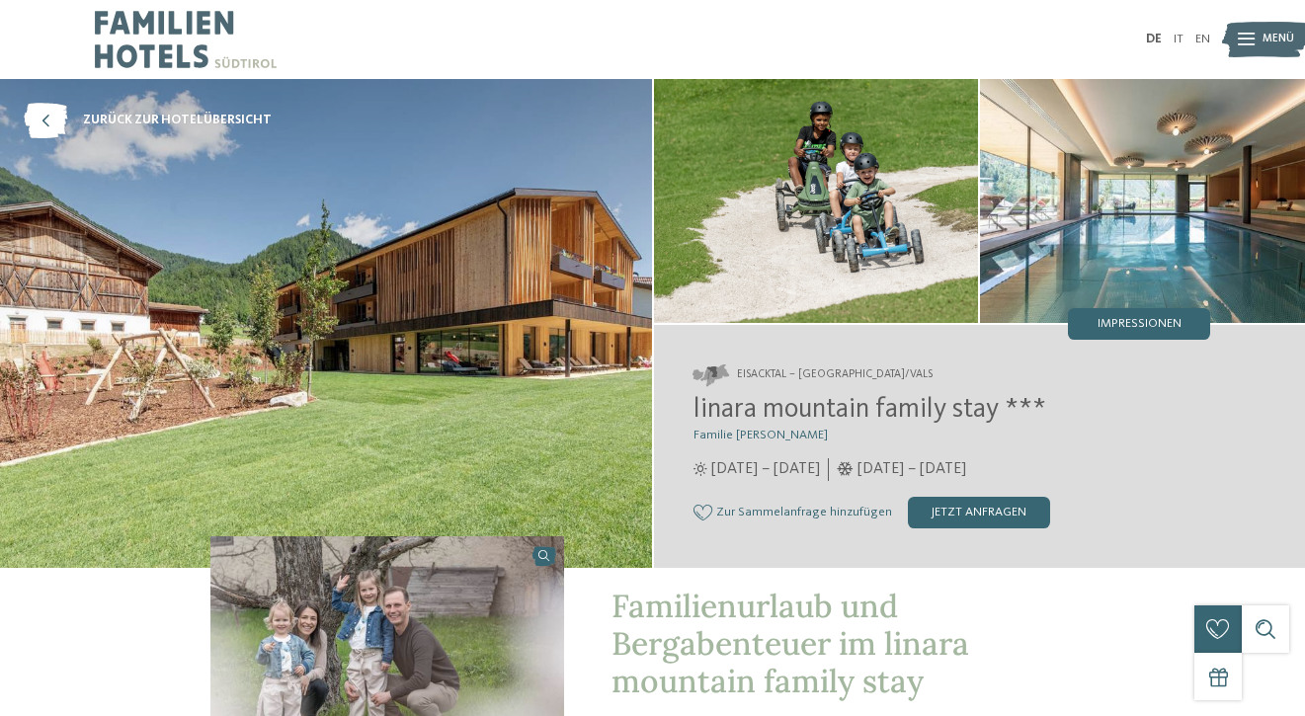
click at [765, 510] on span "Zur Sammelanfrage hinzufügen" at bounding box center [804, 513] width 176 height 14
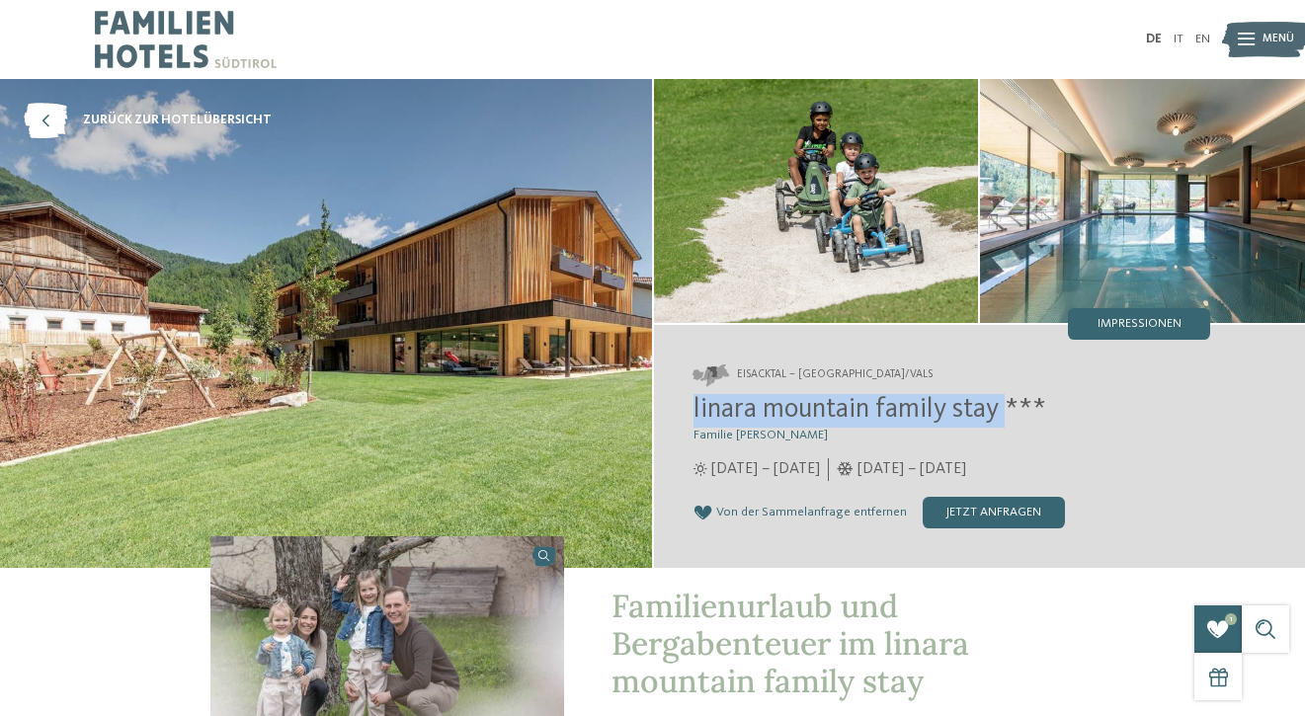
drag, startPoint x: 695, startPoint y: 413, endPoint x: 1006, endPoint y: 415, distance: 311.2
click at [1006, 415] on span "linara mountain family stay ***" at bounding box center [870, 410] width 353 height 28
copy span "linara mountain family stay"
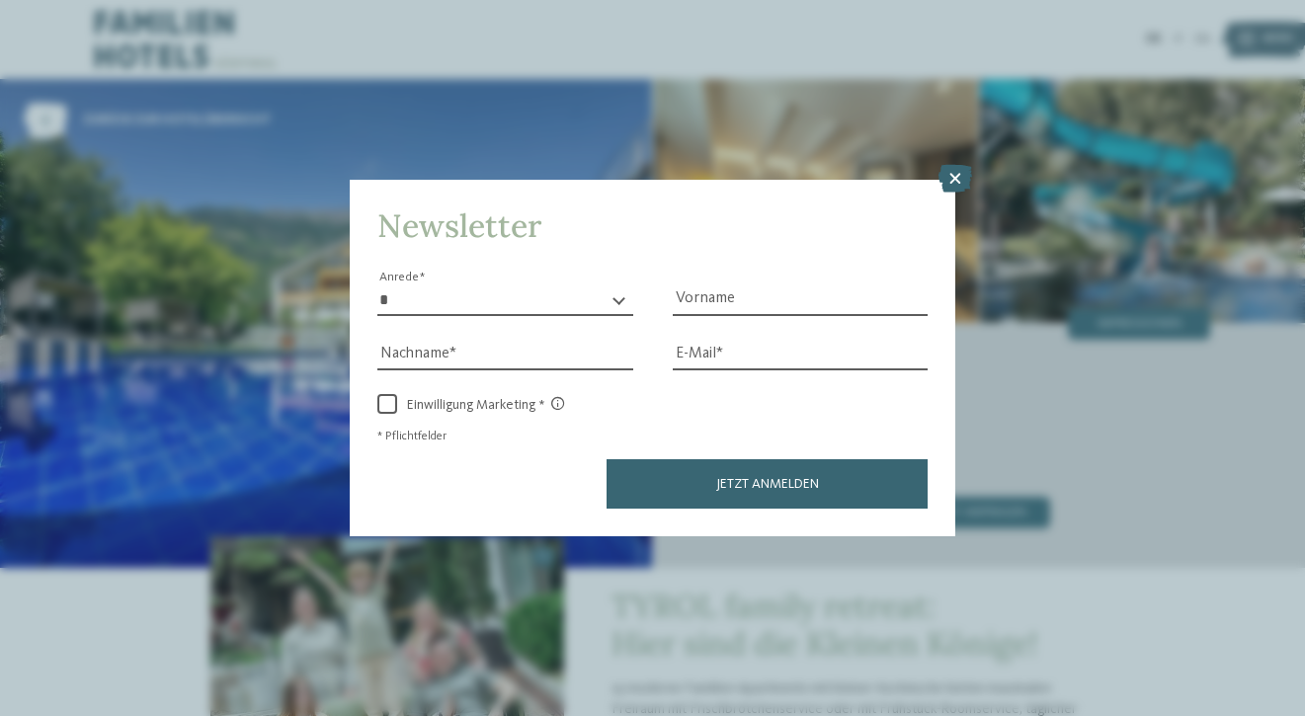
click at [957, 182] on icon at bounding box center [956, 179] width 34 height 28
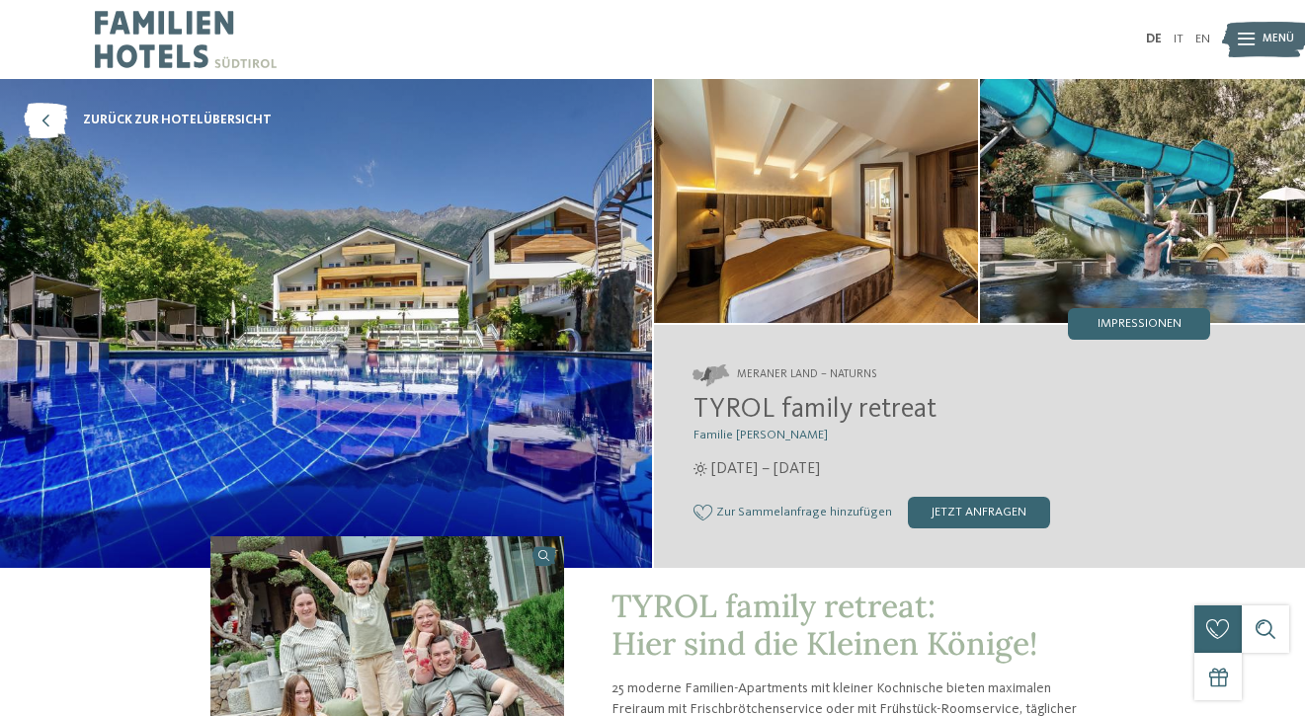
click at [762, 511] on span "Zur Sammelanfrage hinzufügen" at bounding box center [804, 513] width 176 height 14
drag, startPoint x: 683, startPoint y: 404, endPoint x: 1023, endPoint y: 402, distance: 339.9
click at [1023, 404] on div "Meraner Land – Naturns TYROL family retreat Familie Brunner" at bounding box center [980, 446] width 652 height 243
copy span "TYROL family retreat"
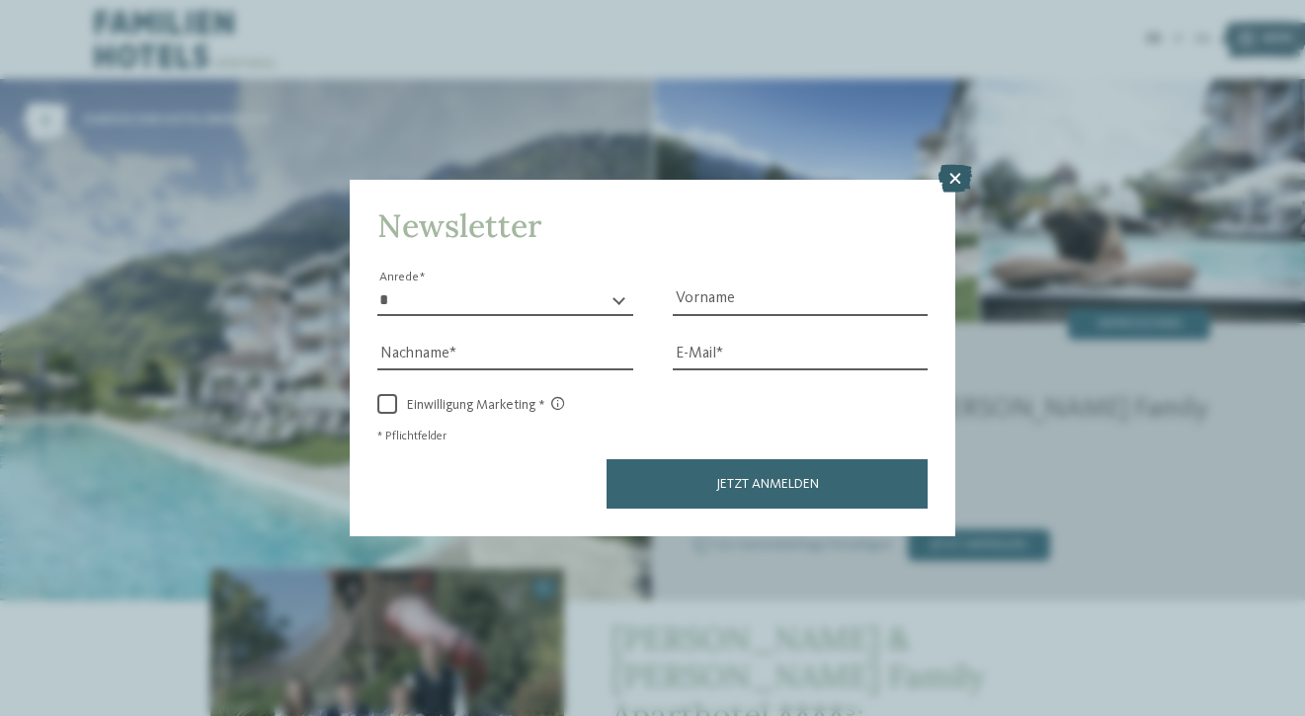
click at [952, 177] on icon at bounding box center [956, 179] width 34 height 28
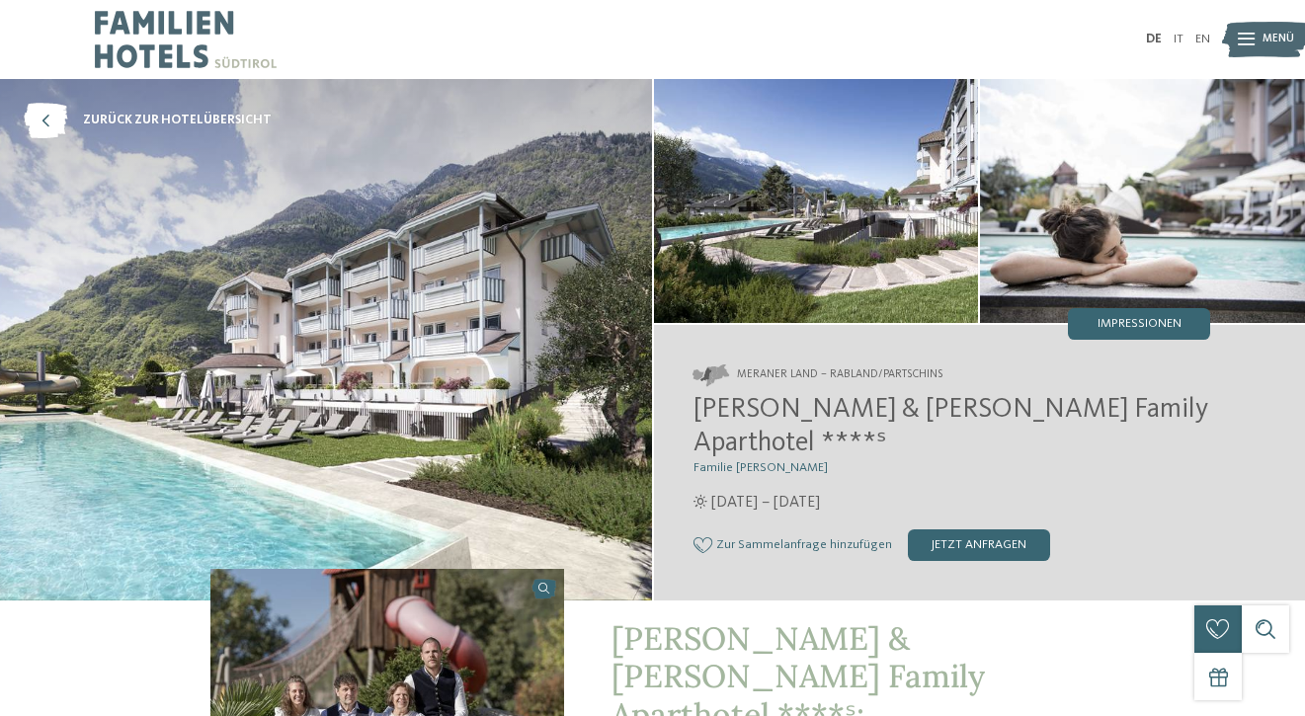
click at [793, 538] on span "Zur Sammelanfrage hinzufügen" at bounding box center [804, 545] width 176 height 14
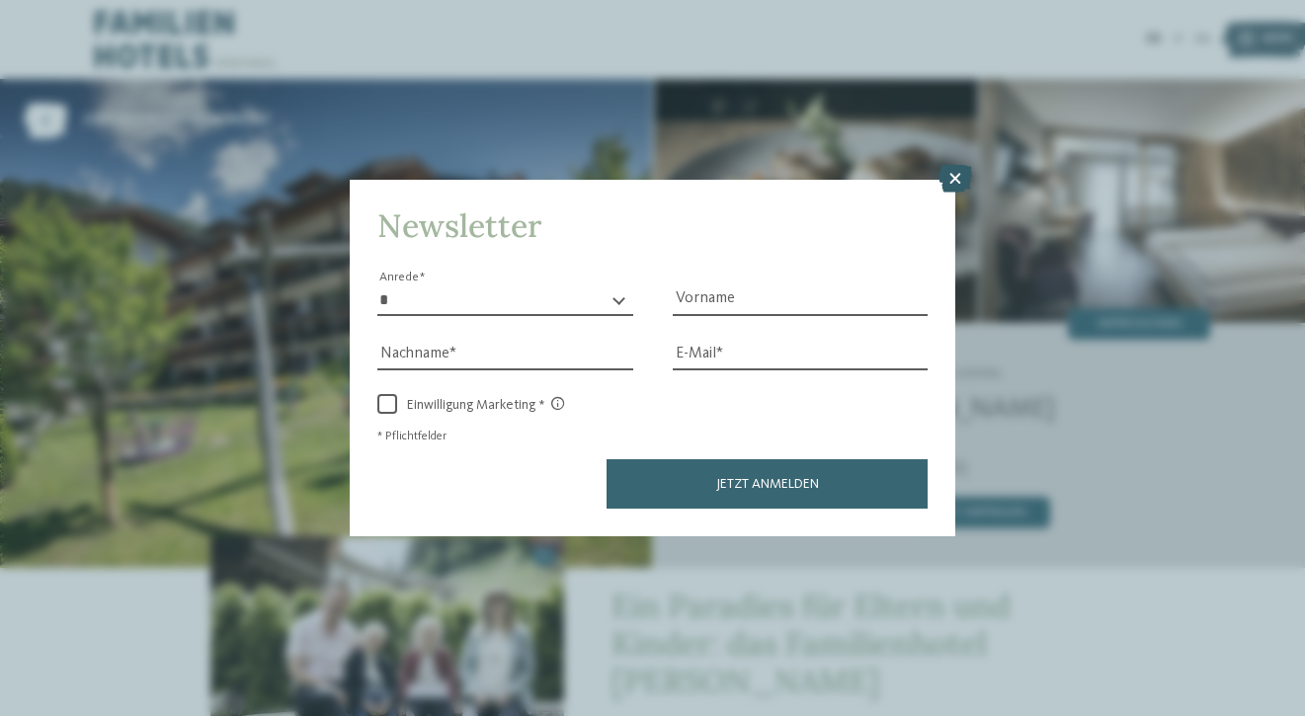
click at [953, 192] on icon at bounding box center [956, 179] width 34 height 28
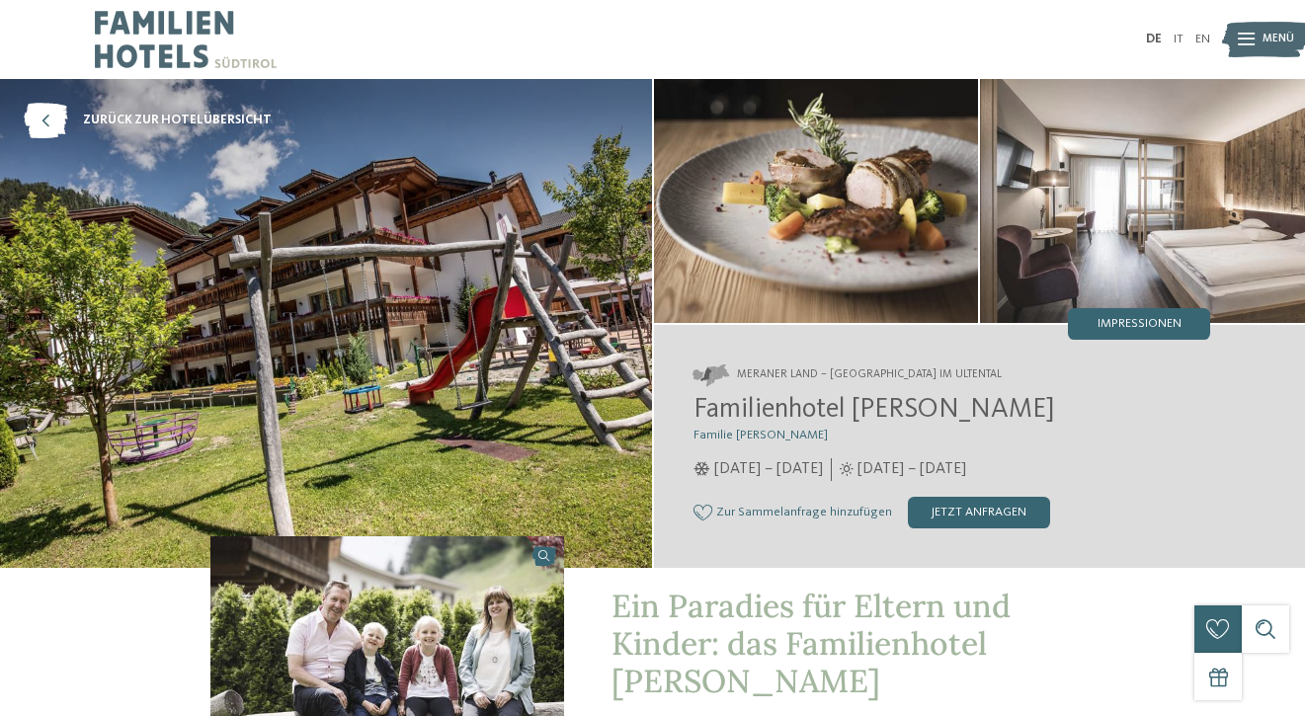
click at [817, 503] on div "Zur Sammelanfrage hinzufügen Von der Sammelanfrage entfernen jetzt anfragen" at bounding box center [953, 513] width 518 height 32
click at [802, 517] on span "Zur Sammelanfrage hinzufügen" at bounding box center [804, 513] width 176 height 14
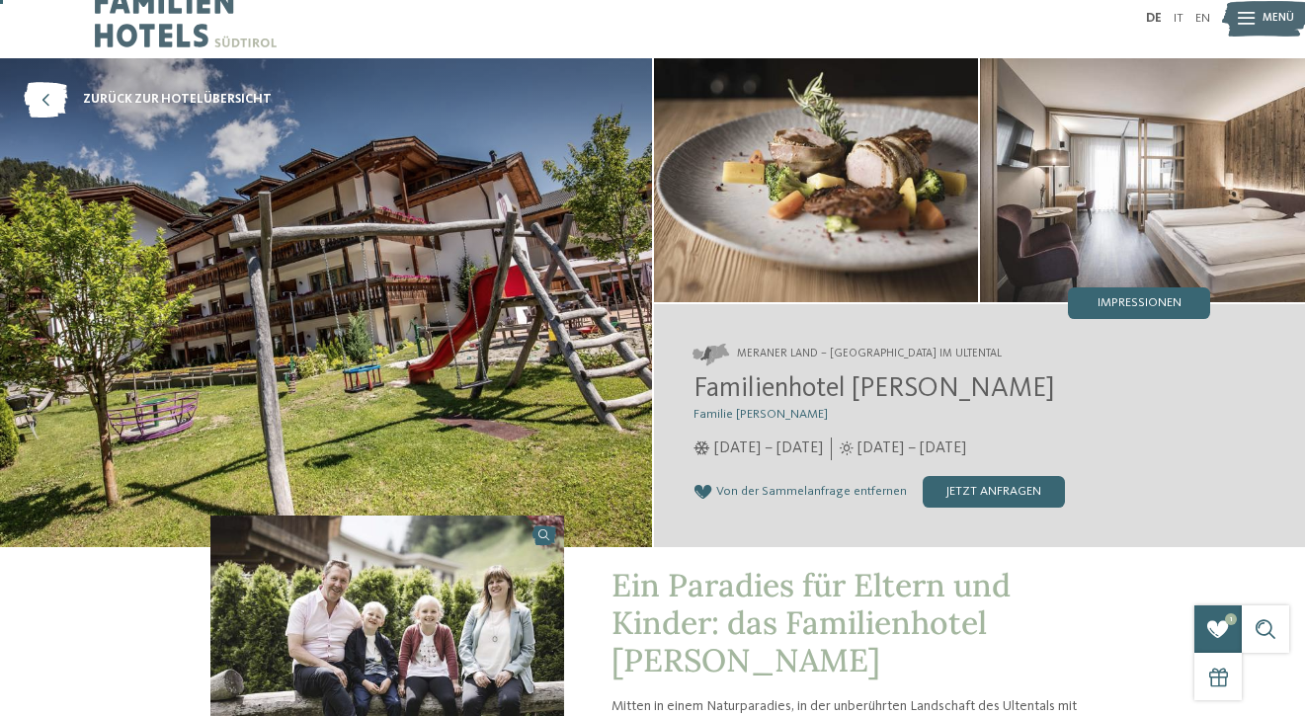
scroll to position [27, 0]
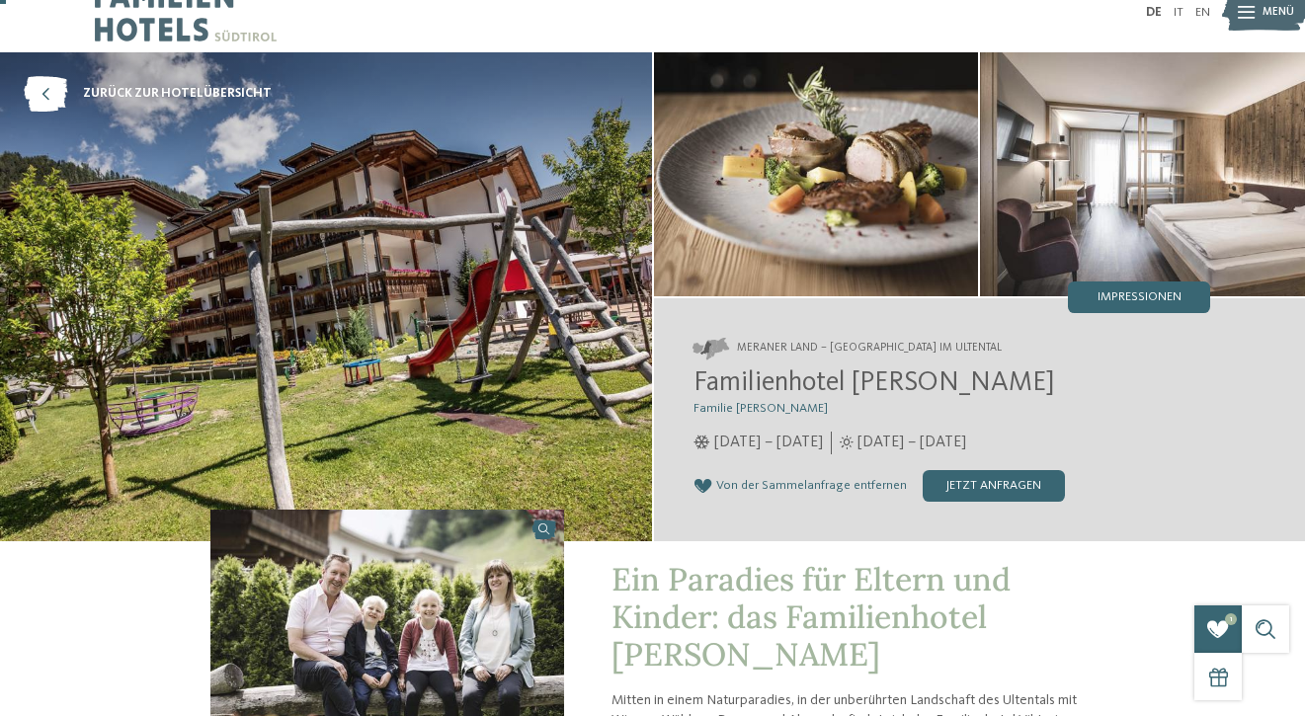
click at [789, 382] on span "Familienhotel [PERSON_NAME]" at bounding box center [874, 384] width 361 height 28
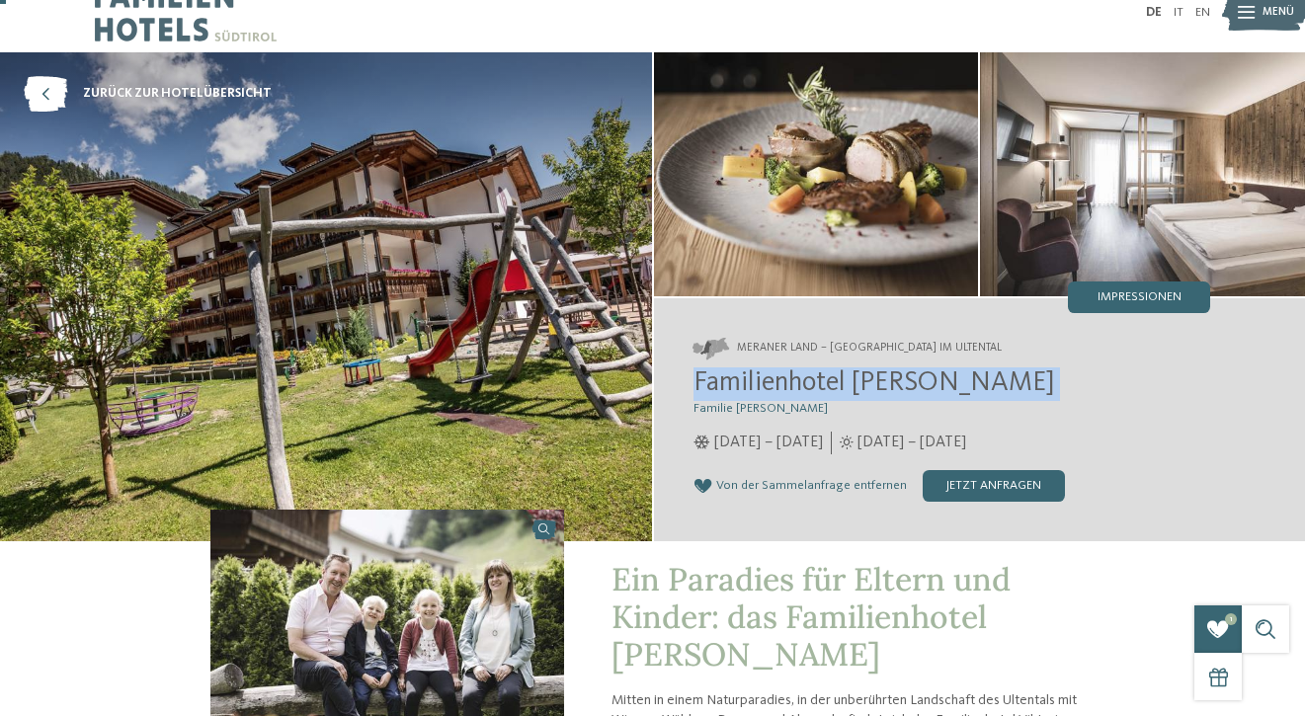
click at [789, 381] on span "Familienhotel [PERSON_NAME]" at bounding box center [874, 384] width 361 height 28
copy div "Familienhotel [PERSON_NAME]"
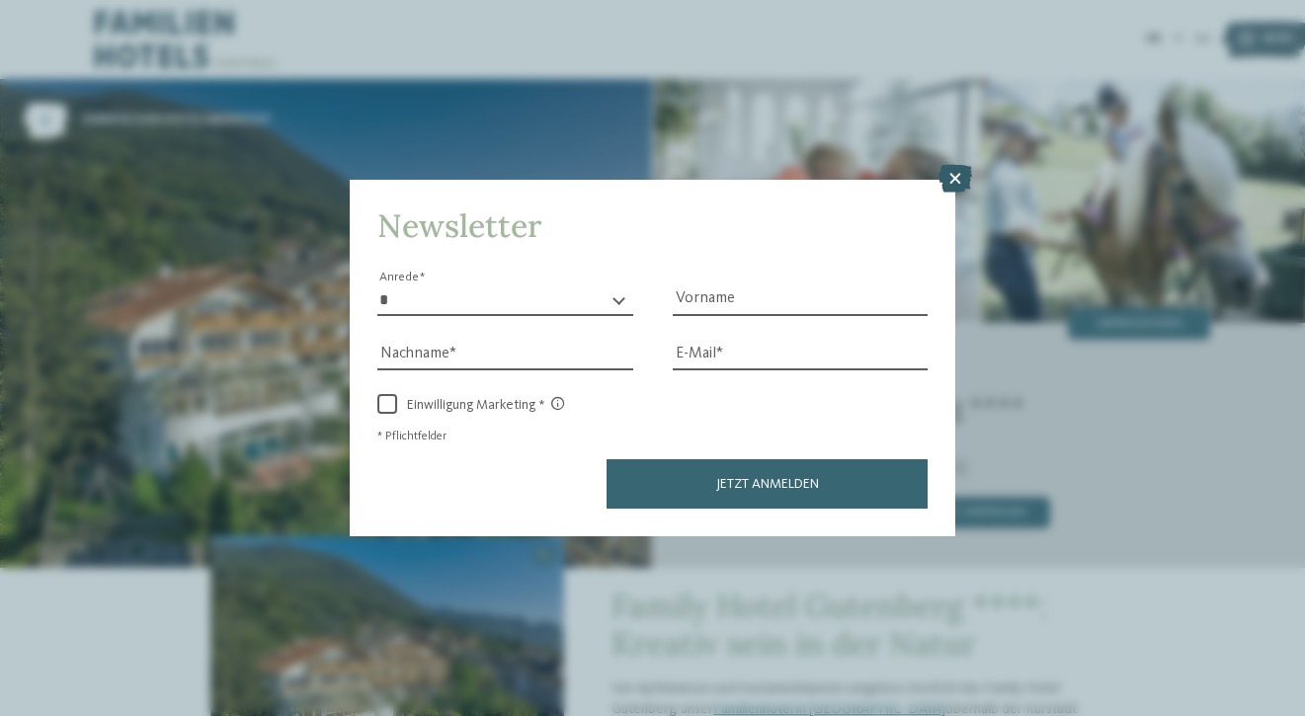
click at [962, 177] on icon at bounding box center [956, 179] width 34 height 28
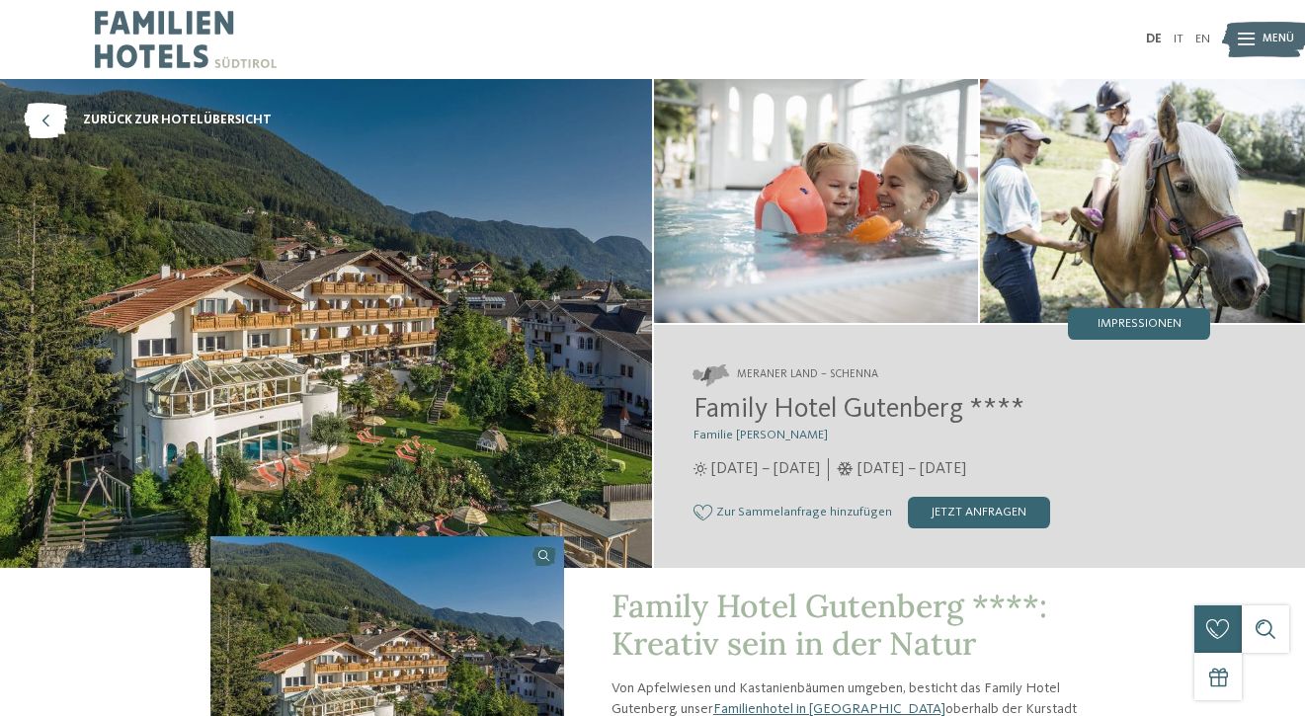
click at [821, 514] on span "Zur Sammelanfrage hinzufügen" at bounding box center [804, 513] width 176 height 14
click at [833, 509] on span "Von der Sammelanfrage entfernen" at bounding box center [811, 513] width 191 height 14
click at [833, 509] on span "Zur Sammelanfrage hinzufügen" at bounding box center [804, 513] width 176 height 14
click at [1196, 624] on div "1 anfragen 1 von 5 Hotels zur Anfrage hinzugefügt jetzt anfragen" at bounding box center [1194, 605] width 95 height 95
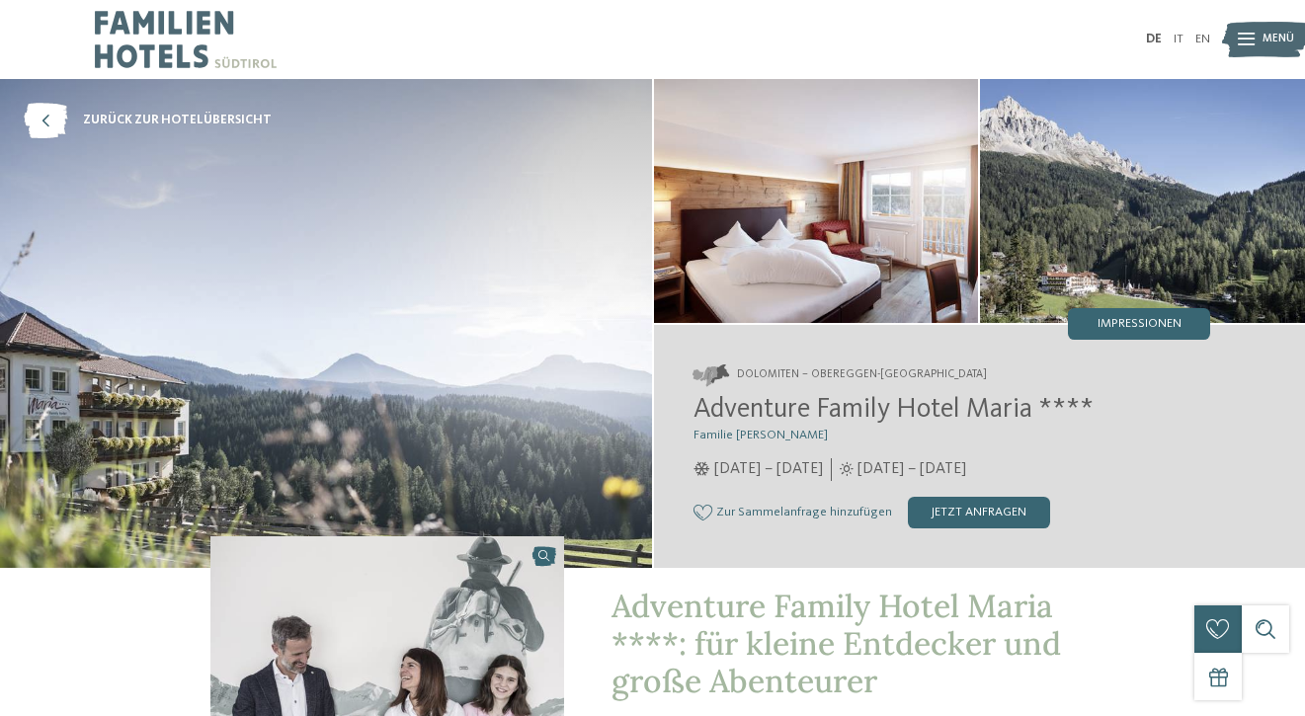
click at [830, 525] on div "Zur Sammelanfrage hinzufügen Von der Sammelanfrage entfernen jetzt anfragen" at bounding box center [953, 513] width 518 height 32
click at [825, 506] on span "Zur Sammelanfrage hinzufügen" at bounding box center [804, 513] width 176 height 14
click at [1211, 587] on div "1 anfragen 1 von 5 Hotels zur Anfrage hinzugefügt jetzt anfragen" at bounding box center [1194, 605] width 95 height 95
click at [962, 515] on div "jetzt anfragen" at bounding box center [994, 513] width 142 height 32
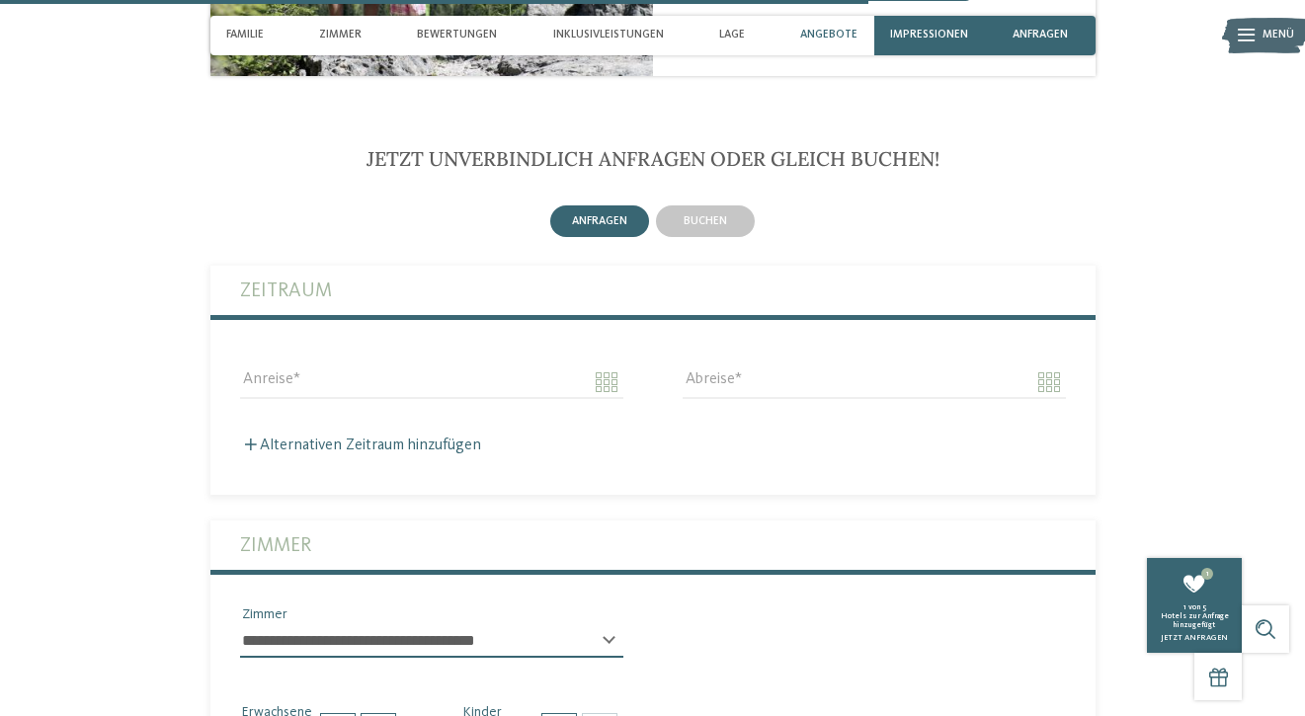
scroll to position [3570, 0]
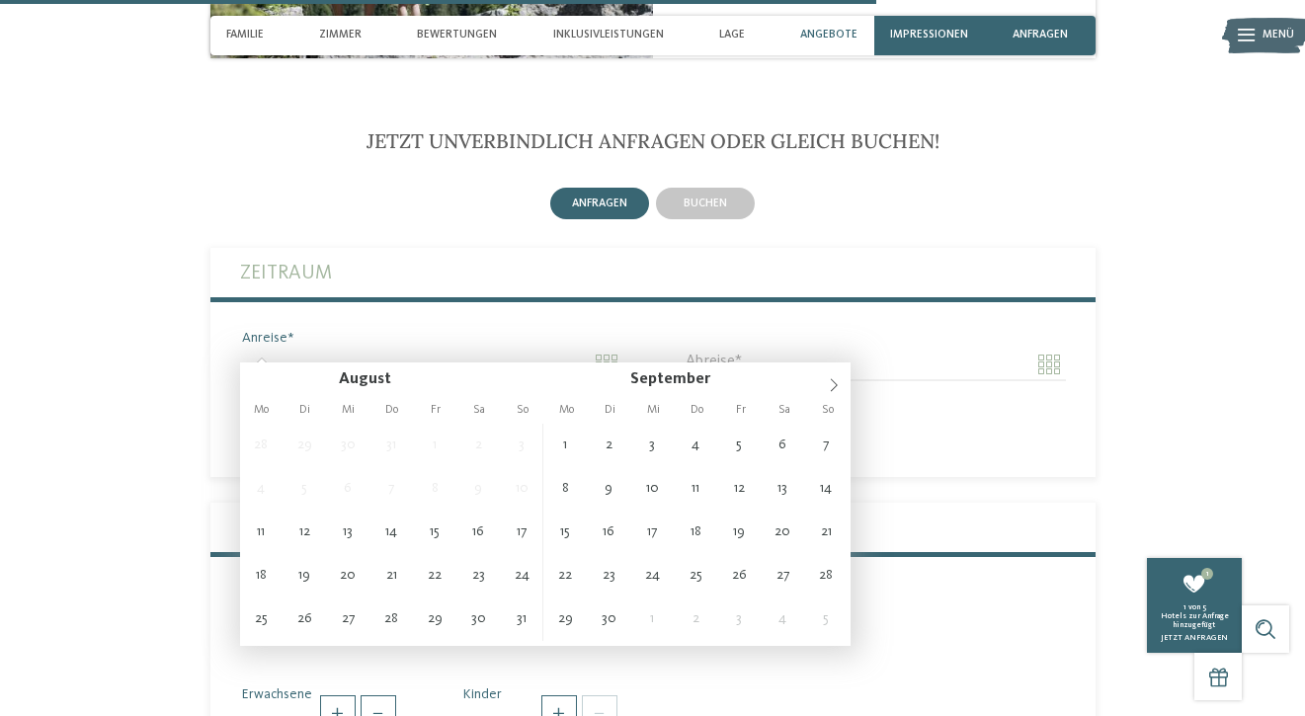
click at [422, 348] on input "Anreise" at bounding box center [431, 365] width 383 height 34
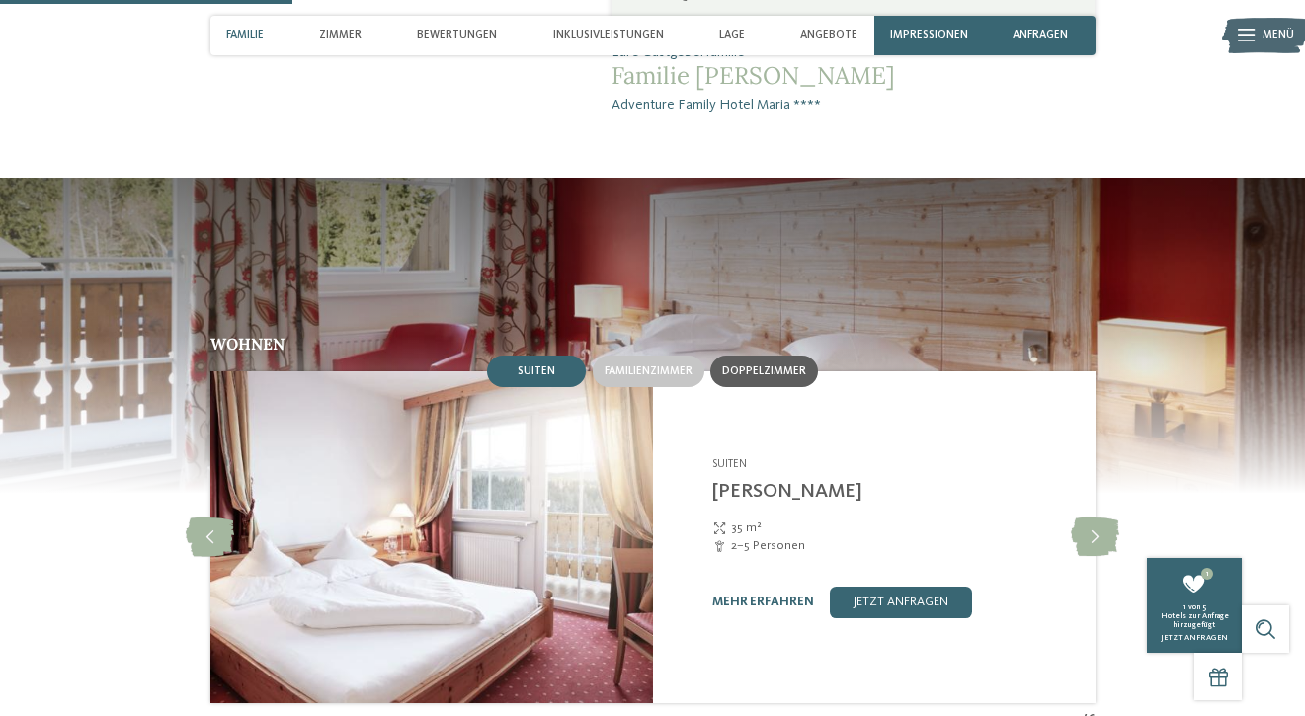
scroll to position [0, 0]
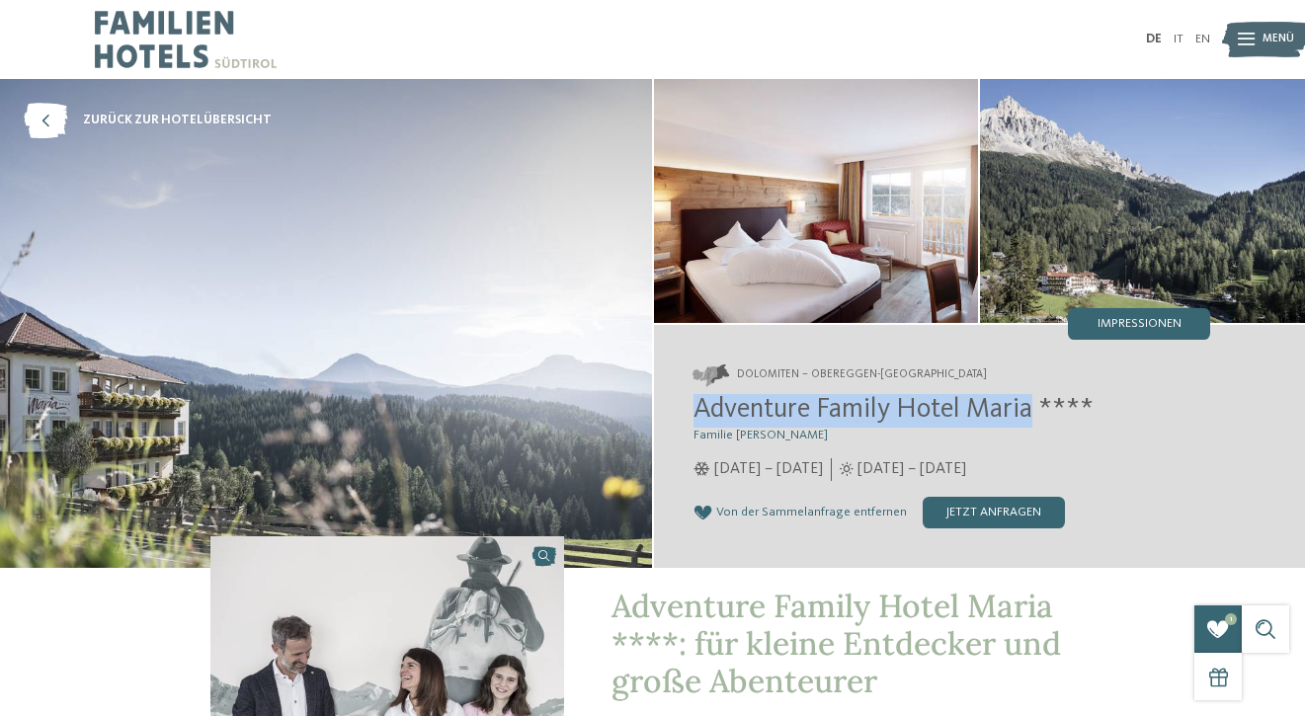
drag, startPoint x: 700, startPoint y: 422, endPoint x: 1034, endPoint y: 414, distance: 335.0
click at [1034, 414] on span "Adventure Family Hotel Maria ****" at bounding box center [894, 410] width 400 height 28
copy span "Adventure Family Hotel Maria"
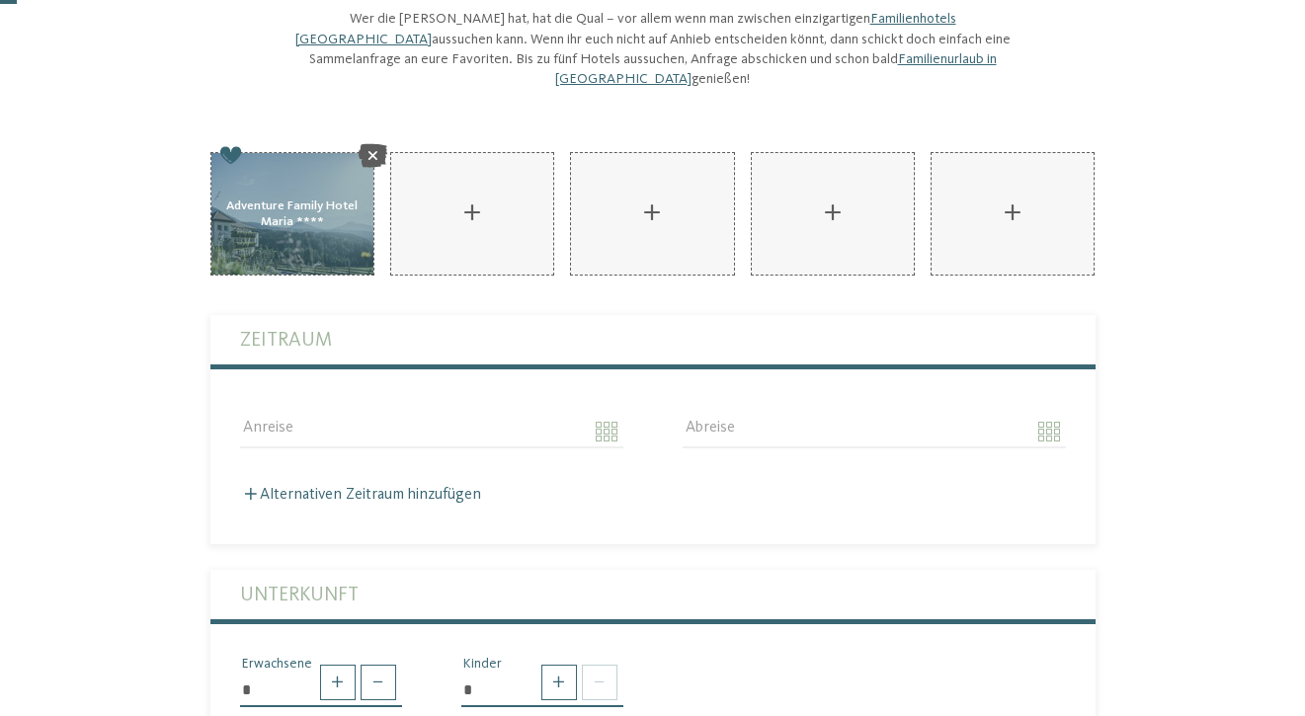
scroll to position [21, 0]
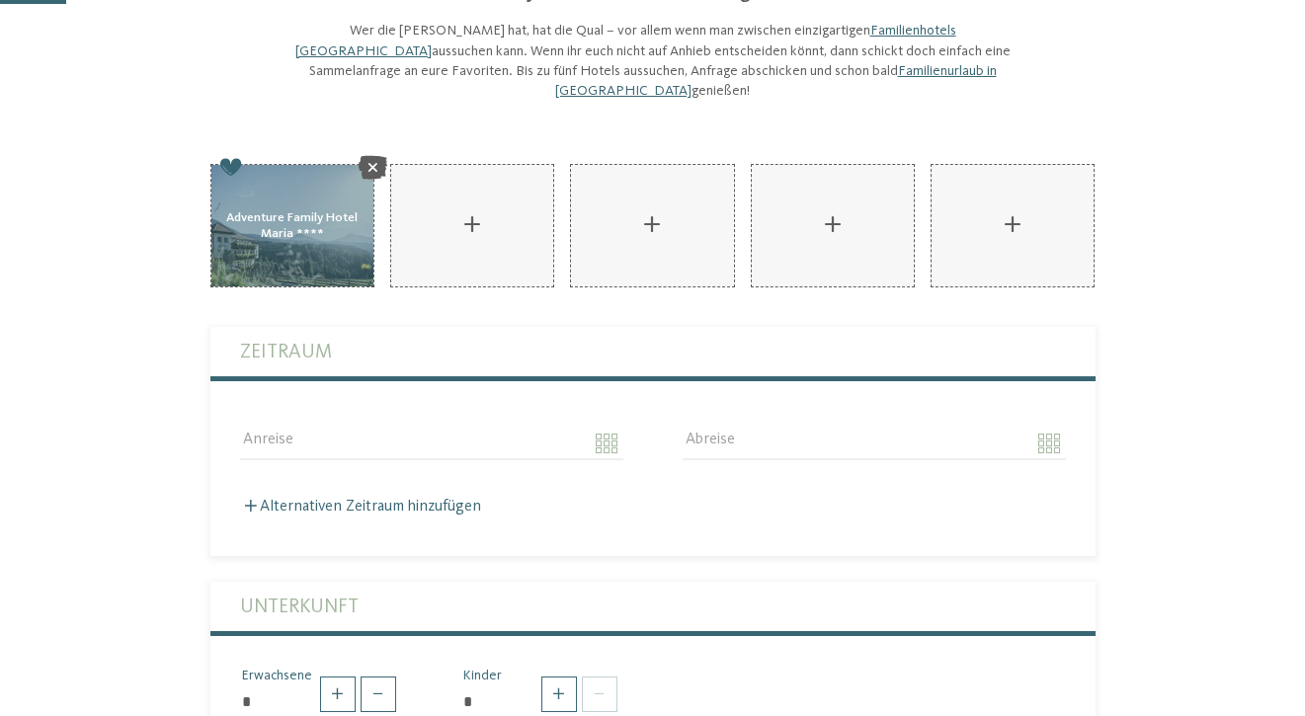
scroll to position [64, 0]
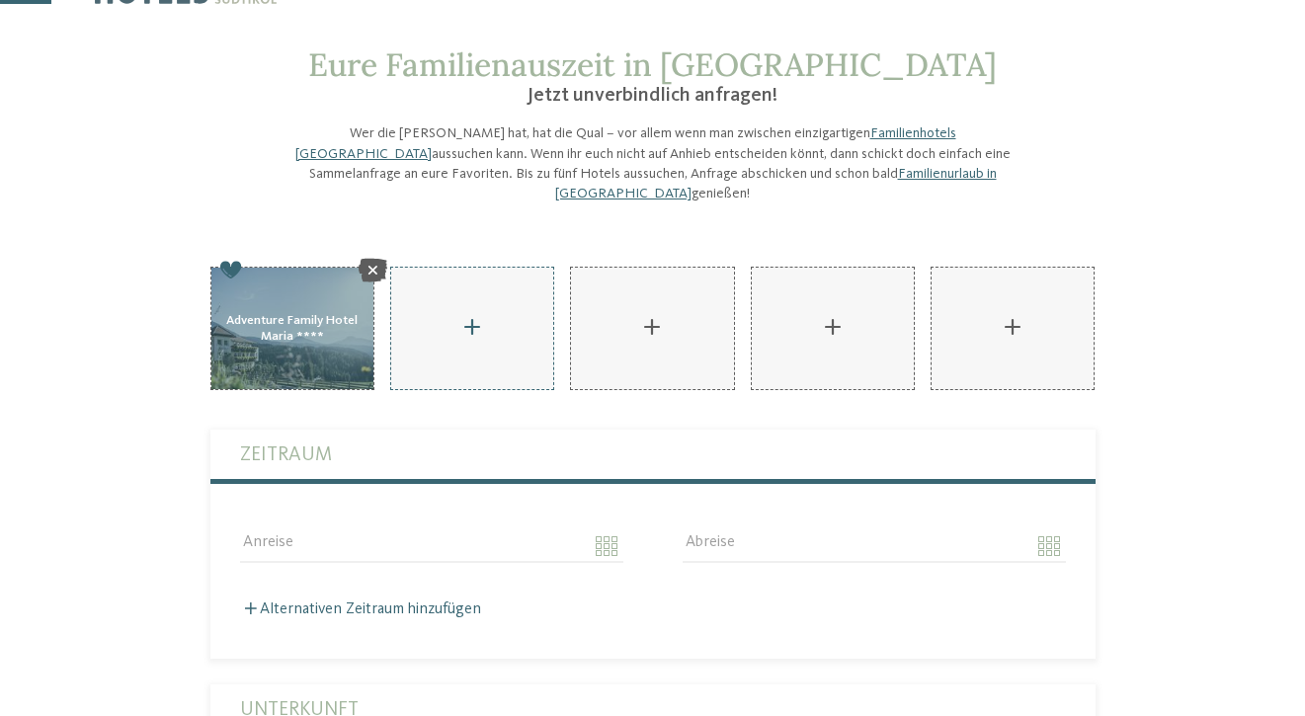
click at [482, 304] on div "AKI Family Resort PLOSE hinzufügen" at bounding box center [472, 329] width 162 height 122
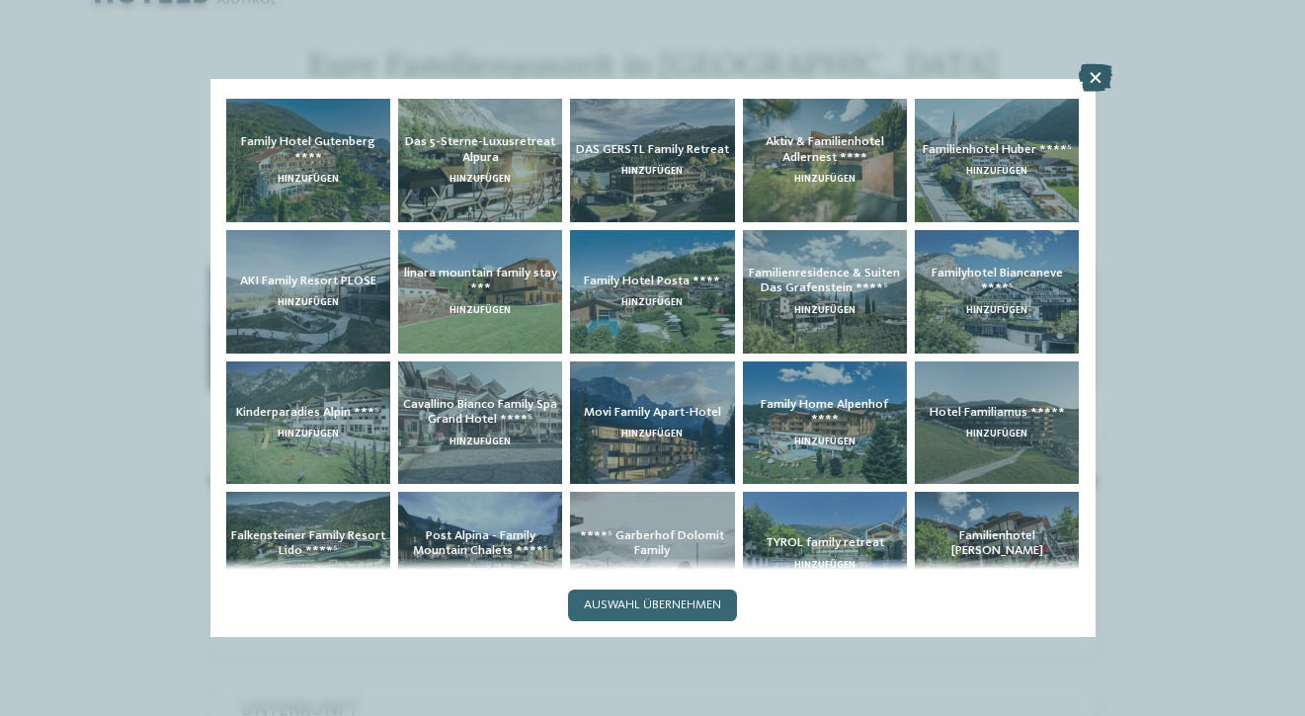
click at [1093, 71] on icon at bounding box center [1096, 78] width 34 height 28
